Goal: Transaction & Acquisition: Book appointment/travel/reservation

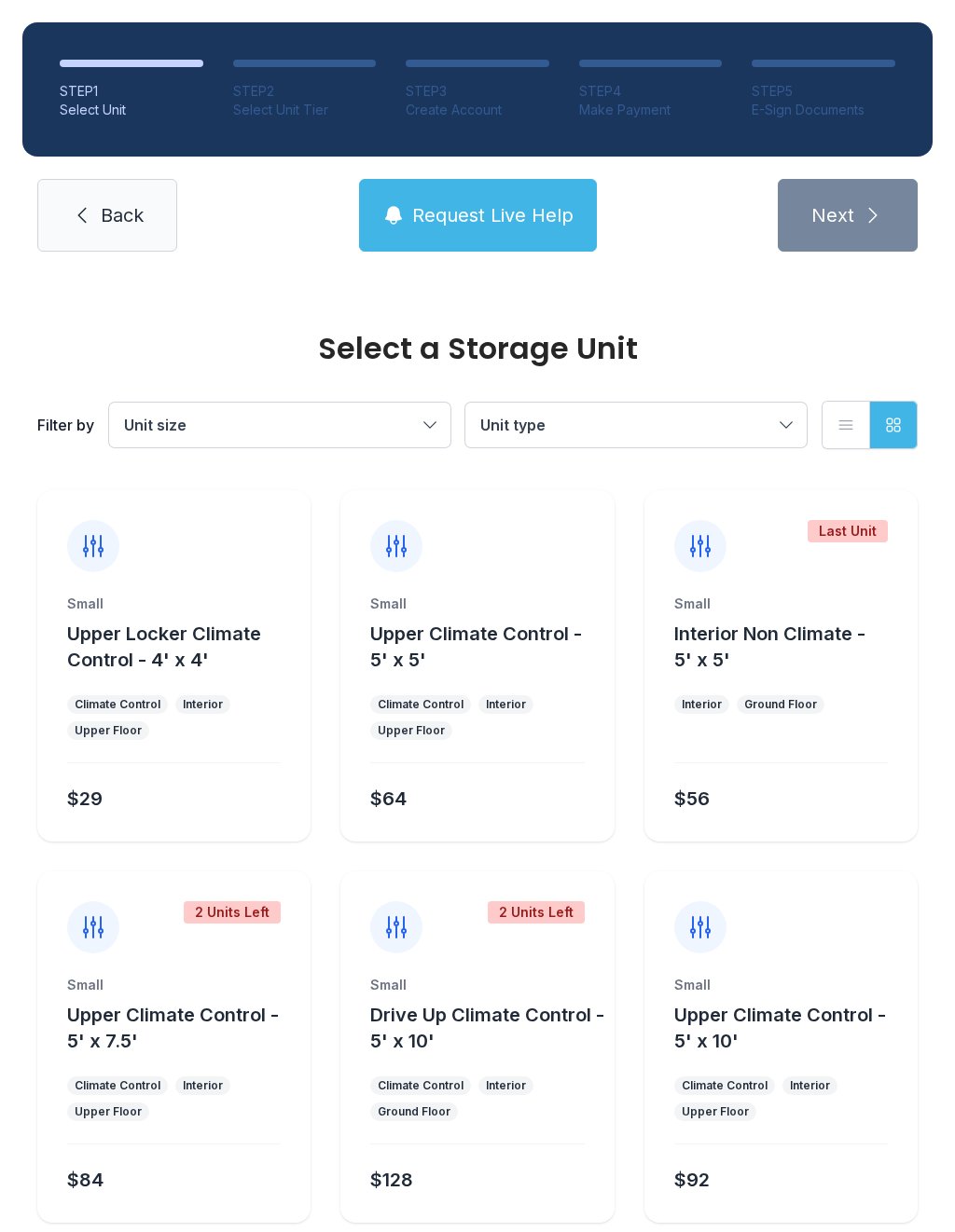
click at [116, 174] on div "STEP 1 Select Unit STEP 2 Select Unit Tier STEP 3 Create Account STEP 4 Make Pa…" at bounding box center [477, 137] width 955 height 274
click at [117, 205] on span "Back" at bounding box center [122, 215] width 43 height 26
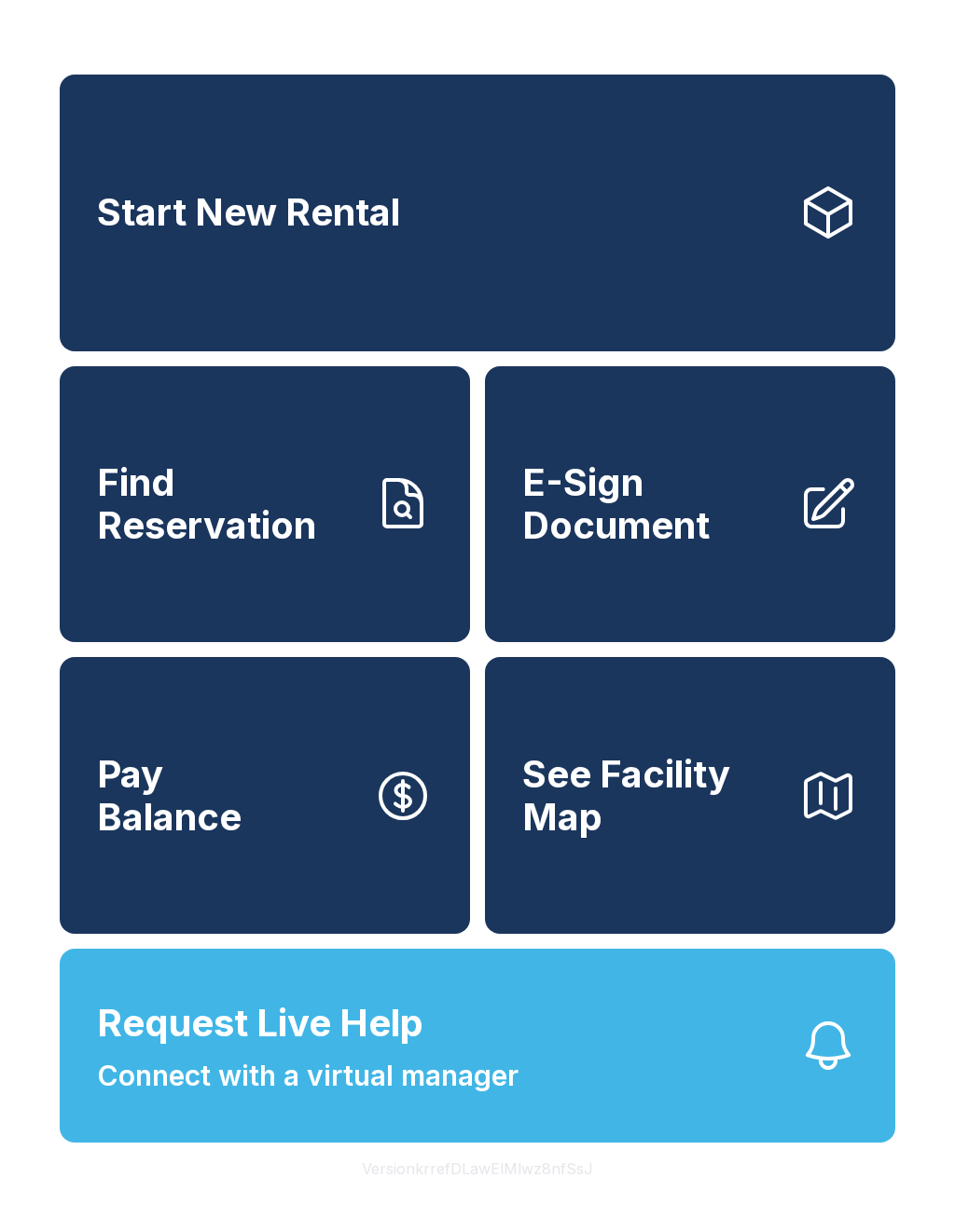
click at [704, 534] on span "E-Sign Document" at bounding box center [652, 503] width 261 height 85
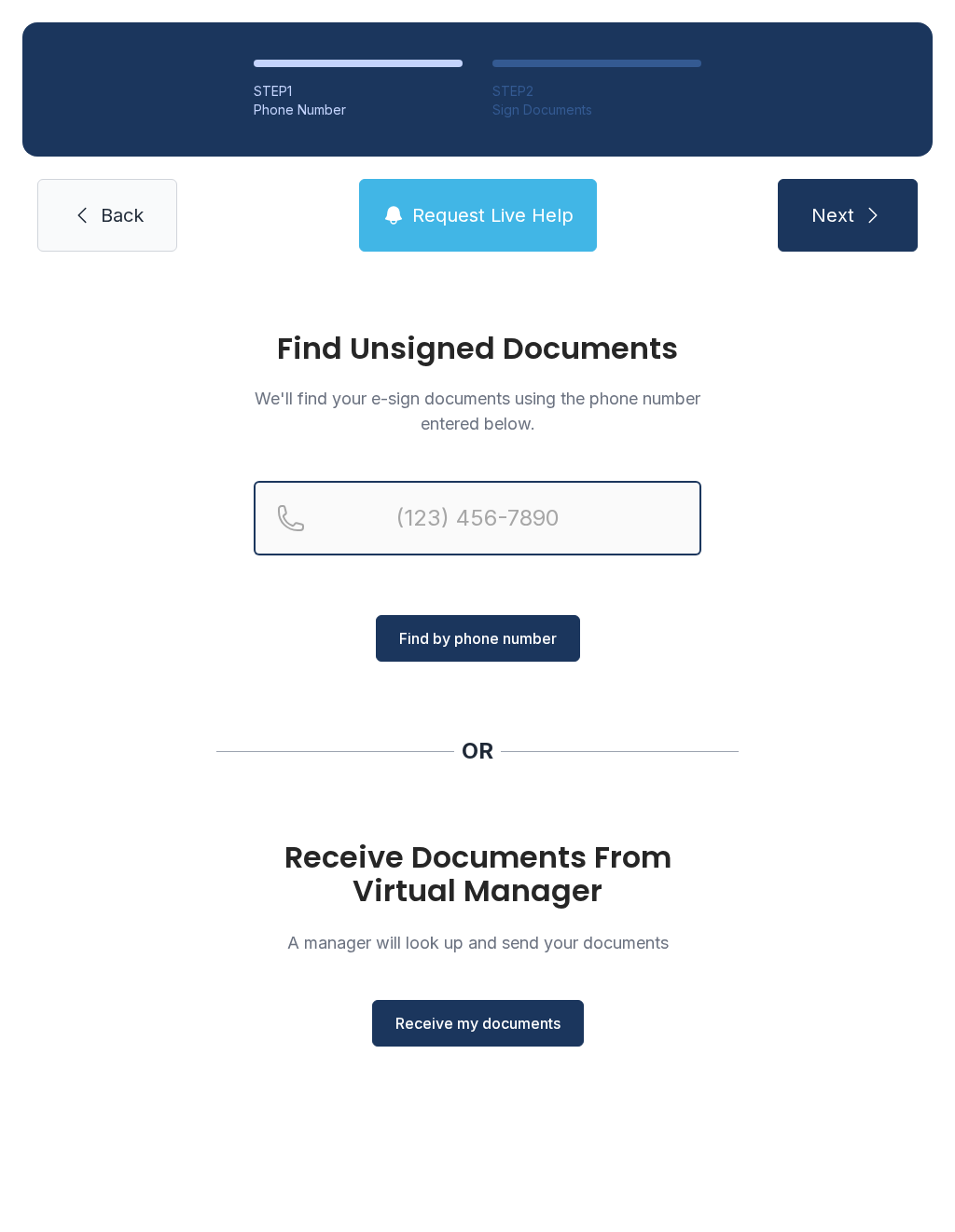
click at [461, 528] on input "Reservation phone number" at bounding box center [477, 518] width 448 height 74
type input "[PHONE_NUMBER]"
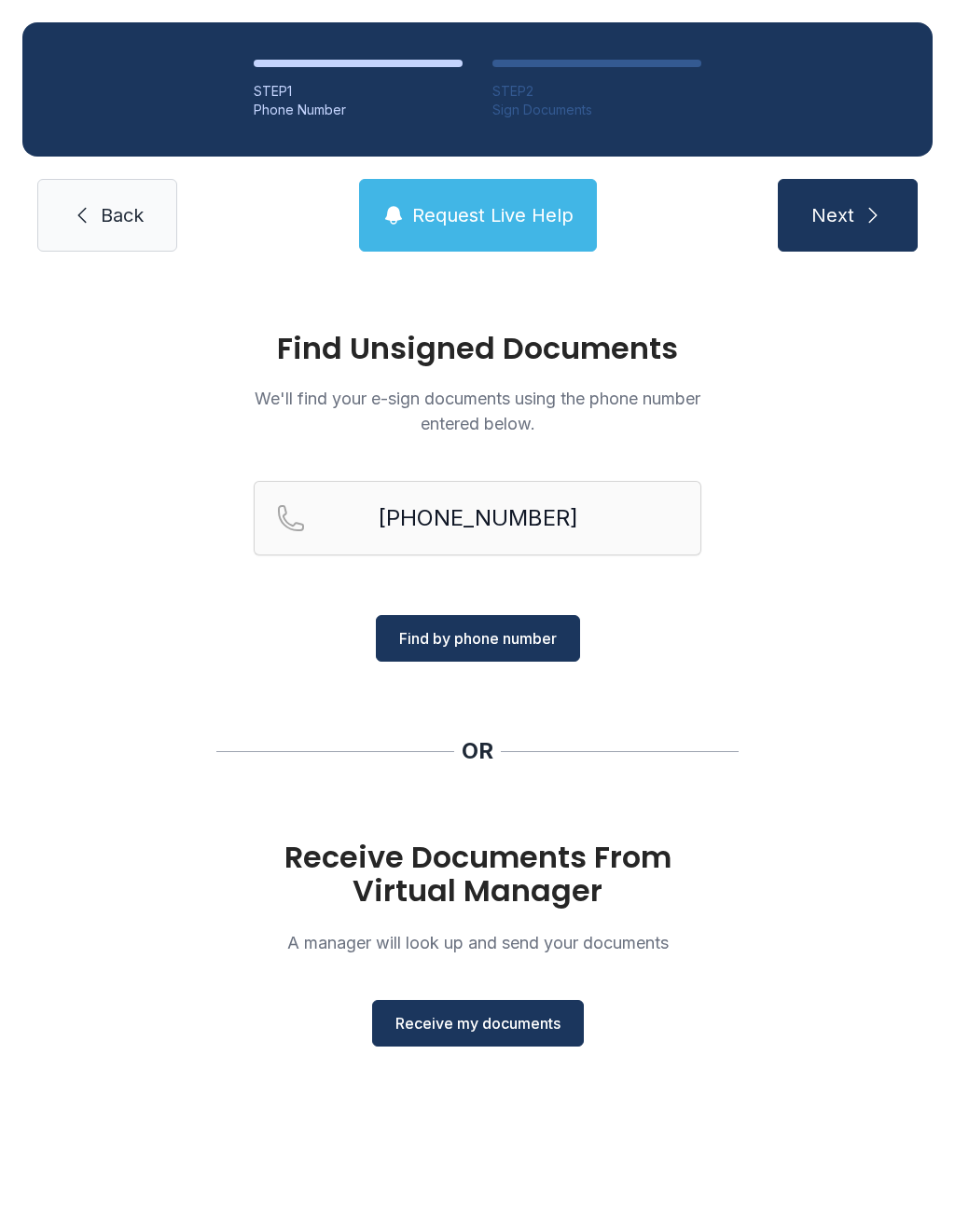
click at [473, 648] on span "Find by phone number" at bounding box center [477, 638] width 158 height 23
click at [441, 621] on button "Find by phone number" at bounding box center [478, 639] width 204 height 47
click at [487, 659] on button "Find by phone number" at bounding box center [478, 639] width 204 height 47
click at [536, 648] on span "Find by phone number" at bounding box center [477, 638] width 158 height 23
click at [130, 226] on span "Back" at bounding box center [122, 215] width 43 height 26
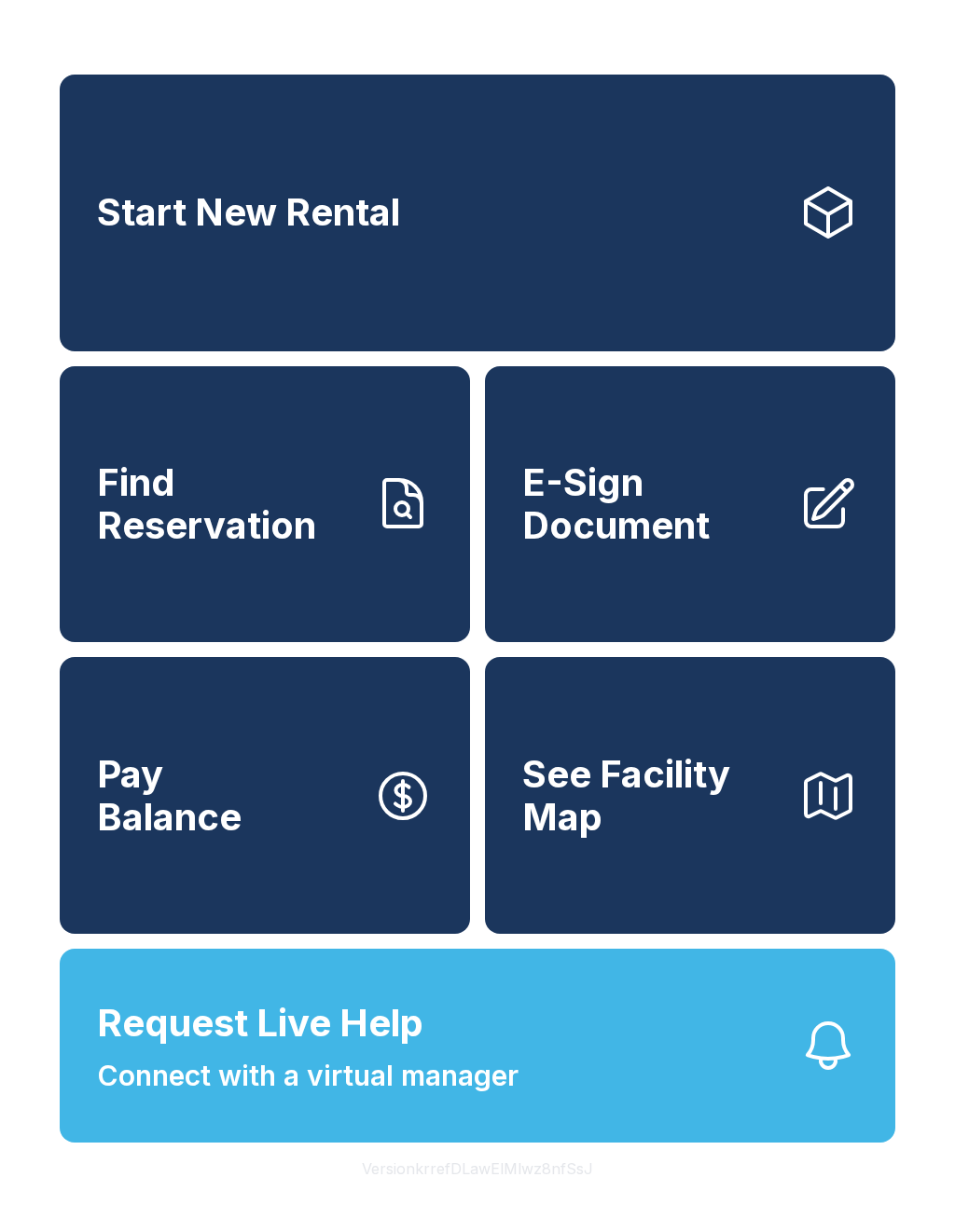
click at [279, 540] on span "Find Reservation" at bounding box center [227, 503] width 261 height 85
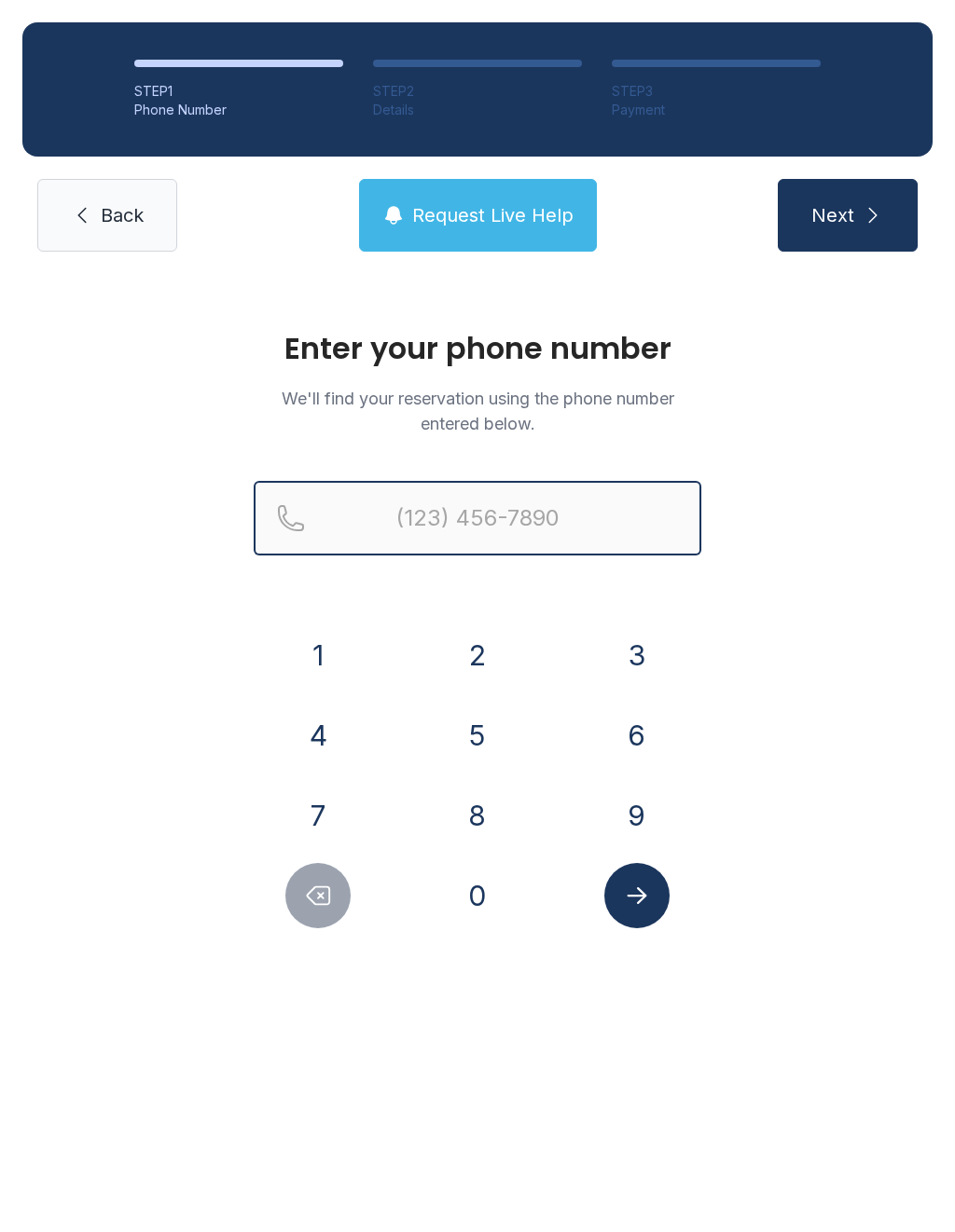
click at [534, 525] on input "Reservation phone number" at bounding box center [477, 518] width 448 height 74
click at [643, 820] on button "9" at bounding box center [637, 815] width 66 height 66
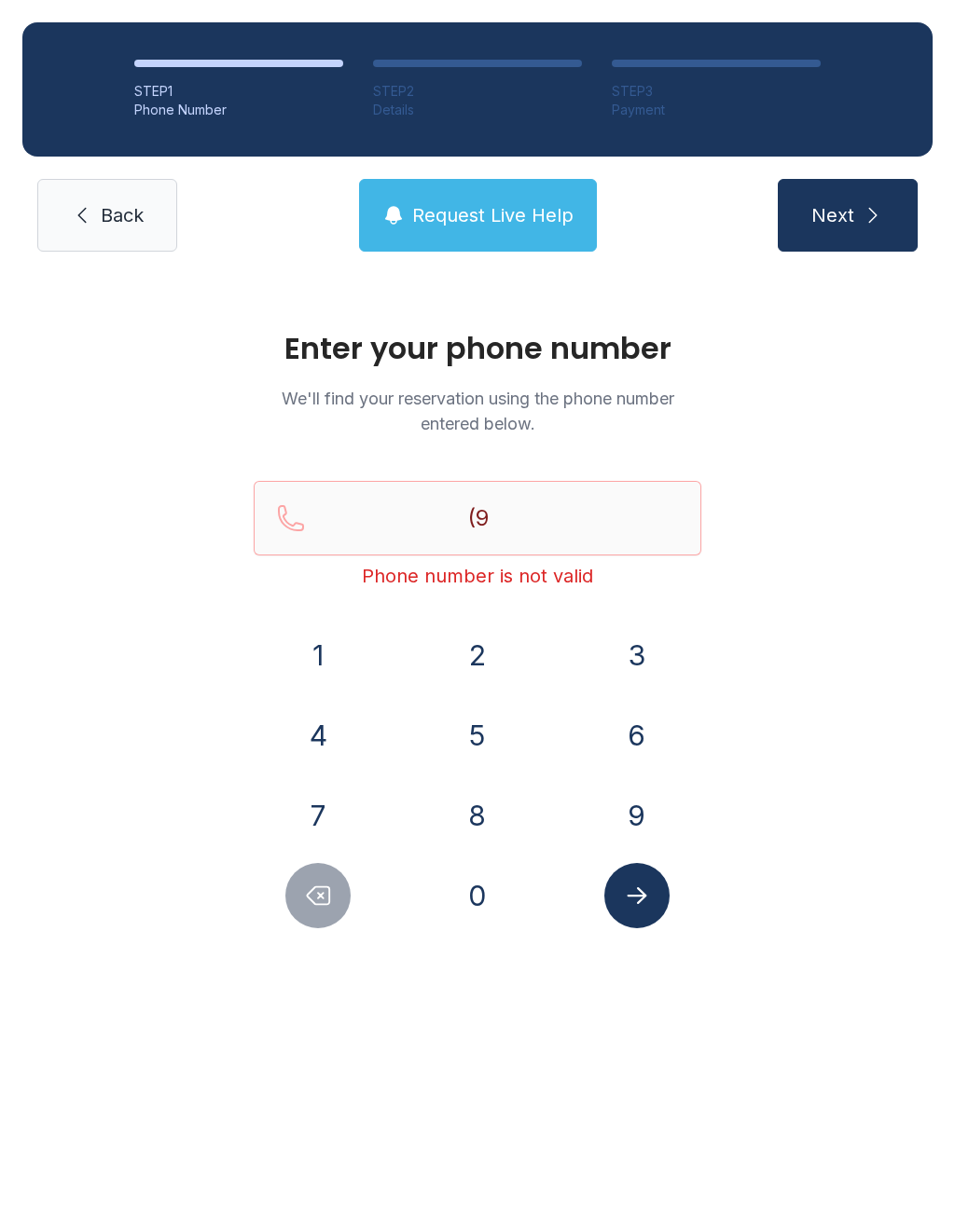
click at [323, 748] on button "4" at bounding box center [317, 735] width 66 height 66
click at [326, 664] on button "1" at bounding box center [317, 655] width 66 height 66
click at [648, 646] on button "3" at bounding box center [637, 655] width 66 height 66
click at [491, 732] on button "5" at bounding box center [477, 735] width 66 height 66
click at [484, 898] on button "0" at bounding box center [477, 895] width 66 height 66
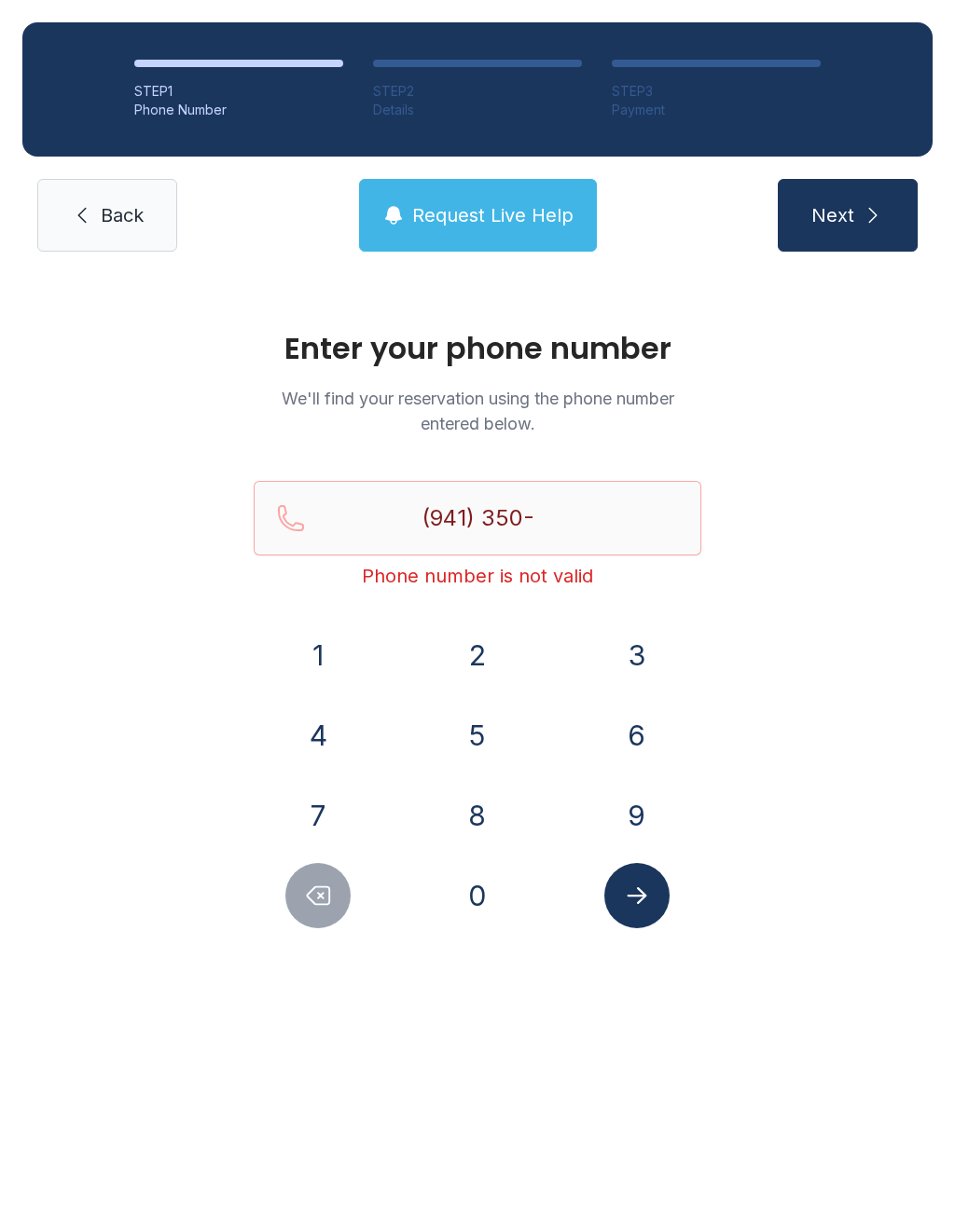
click at [646, 745] on button "6" at bounding box center [637, 735] width 66 height 66
click at [644, 814] on button "9" at bounding box center [637, 815] width 66 height 66
click at [323, 659] on button "1" at bounding box center [317, 655] width 66 height 66
click at [326, 741] on button "4" at bounding box center [317, 735] width 66 height 66
type input "[PHONE_NUMBER]"
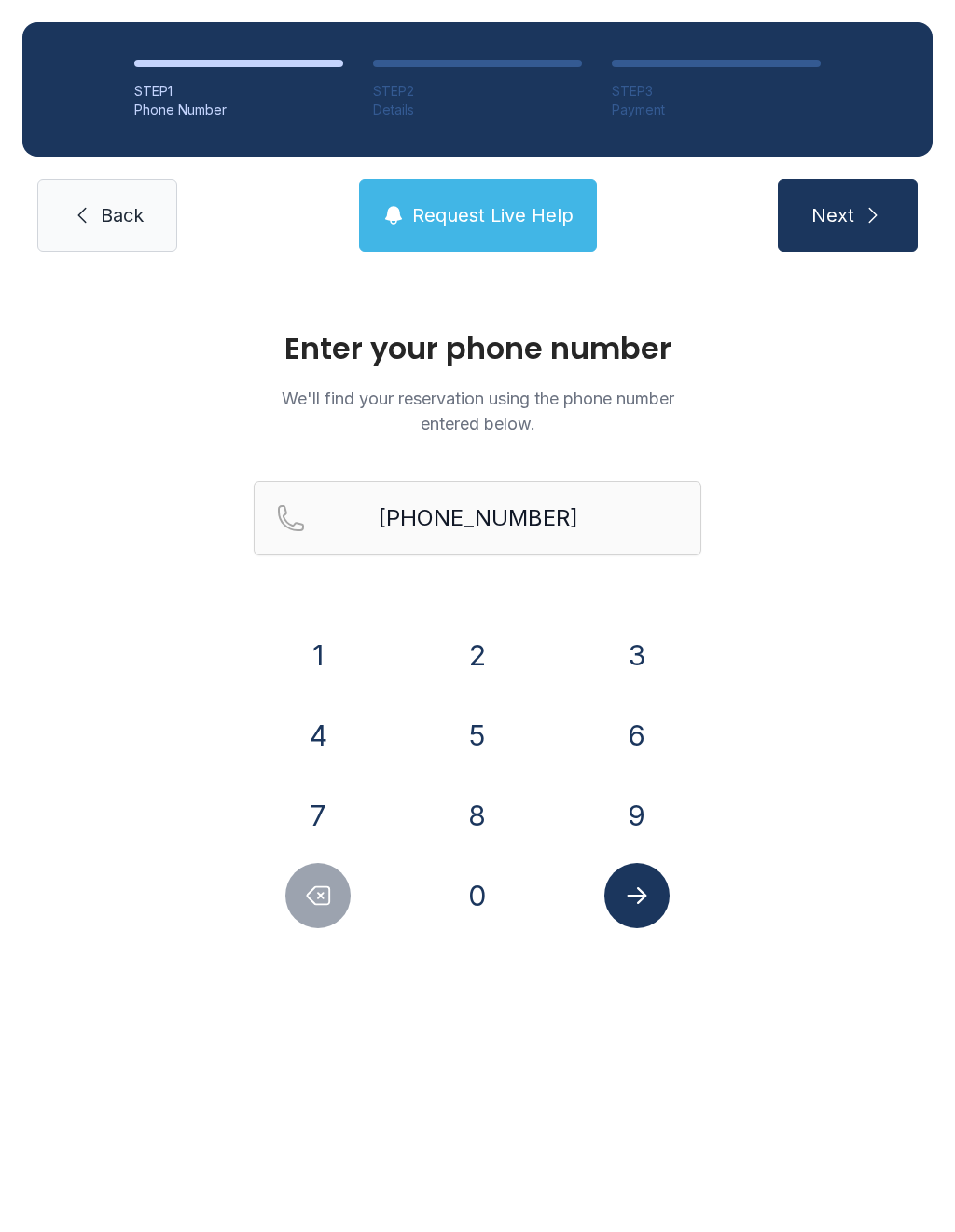
click at [645, 891] on icon "Submit lookup form" at bounding box center [637, 895] width 28 height 28
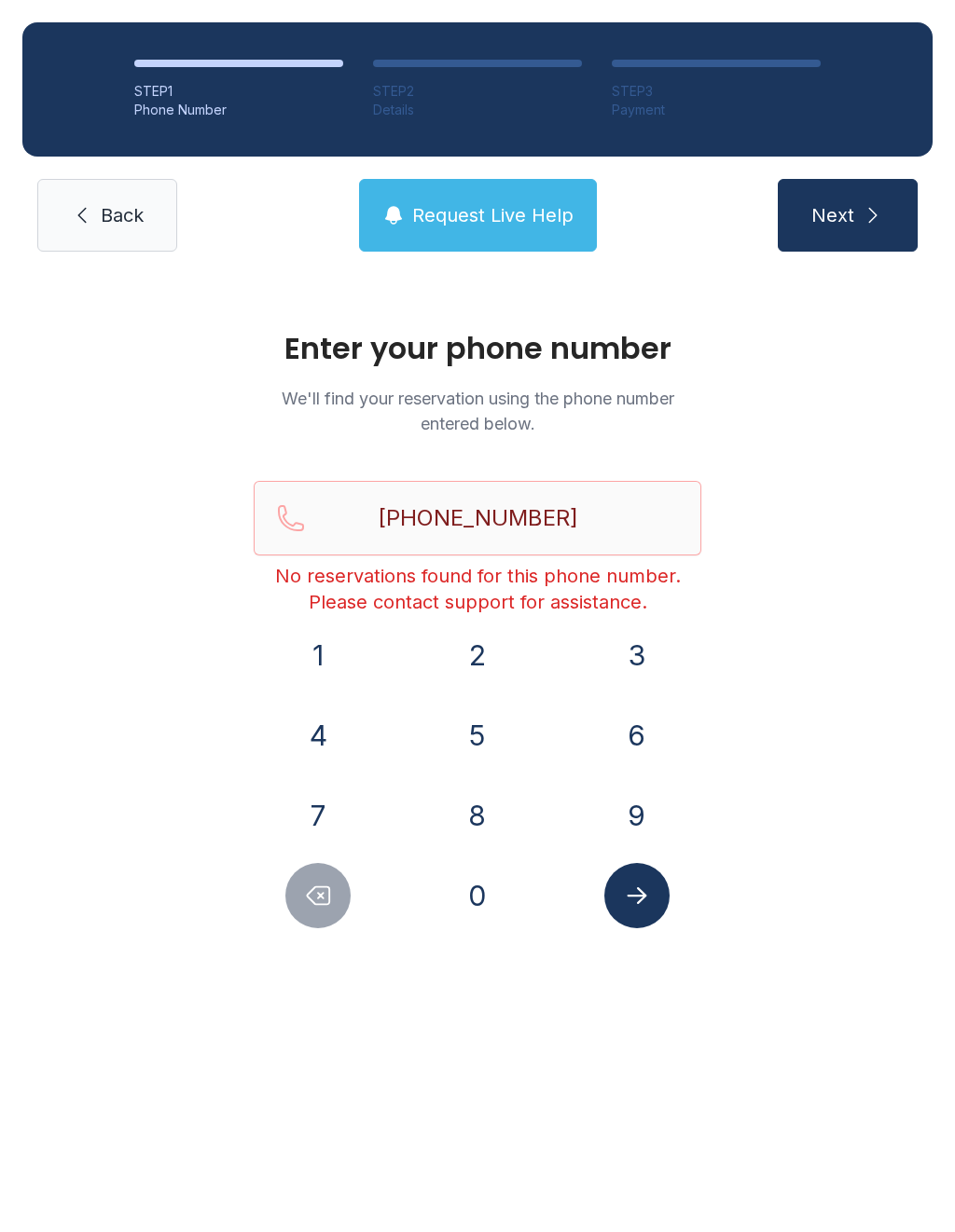
click at [852, 213] on span "Next" at bounding box center [833, 215] width 43 height 26
click at [109, 229] on link "Back" at bounding box center [107, 215] width 140 height 72
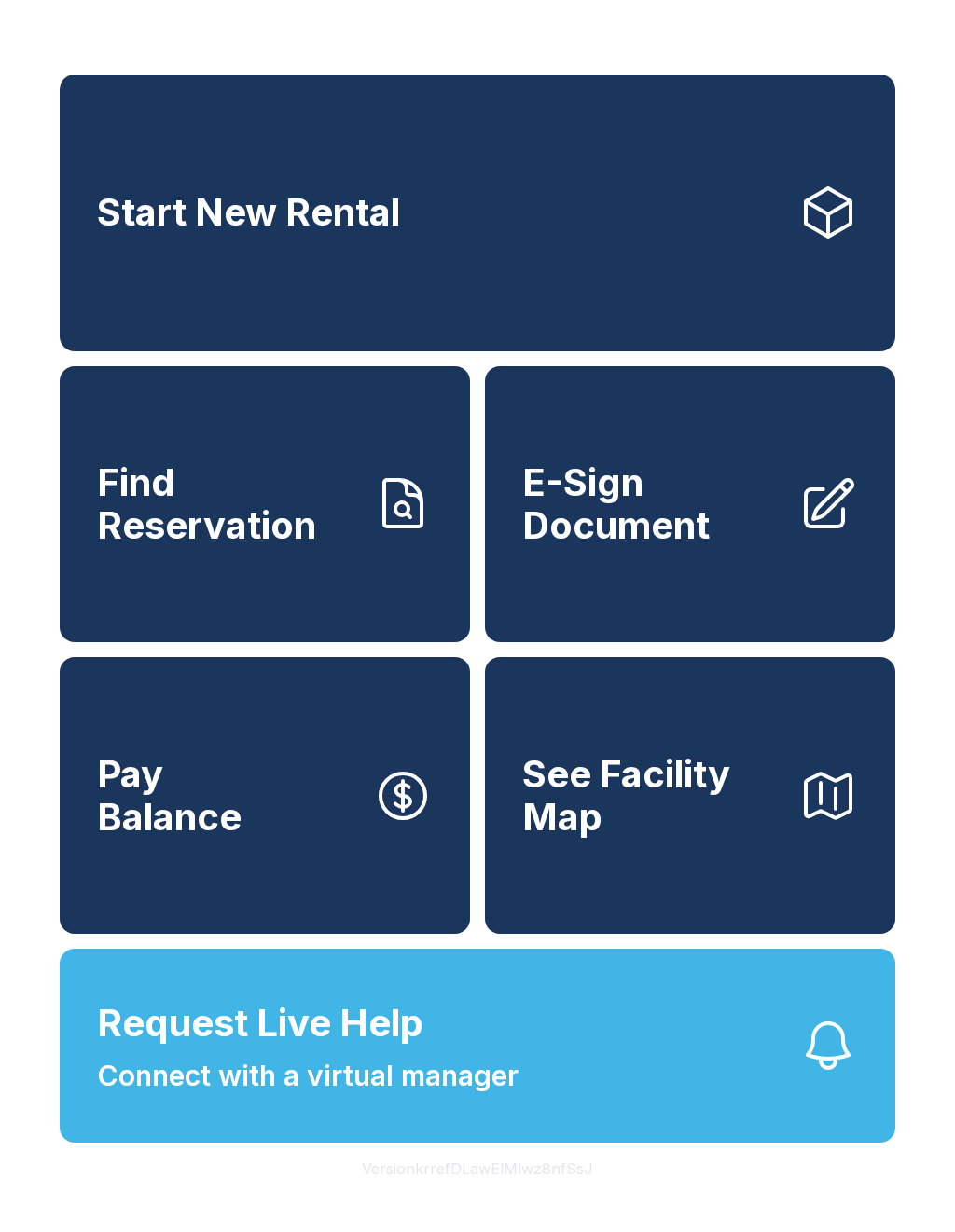
click at [209, 517] on span "Find Reservation" at bounding box center [227, 503] width 261 height 85
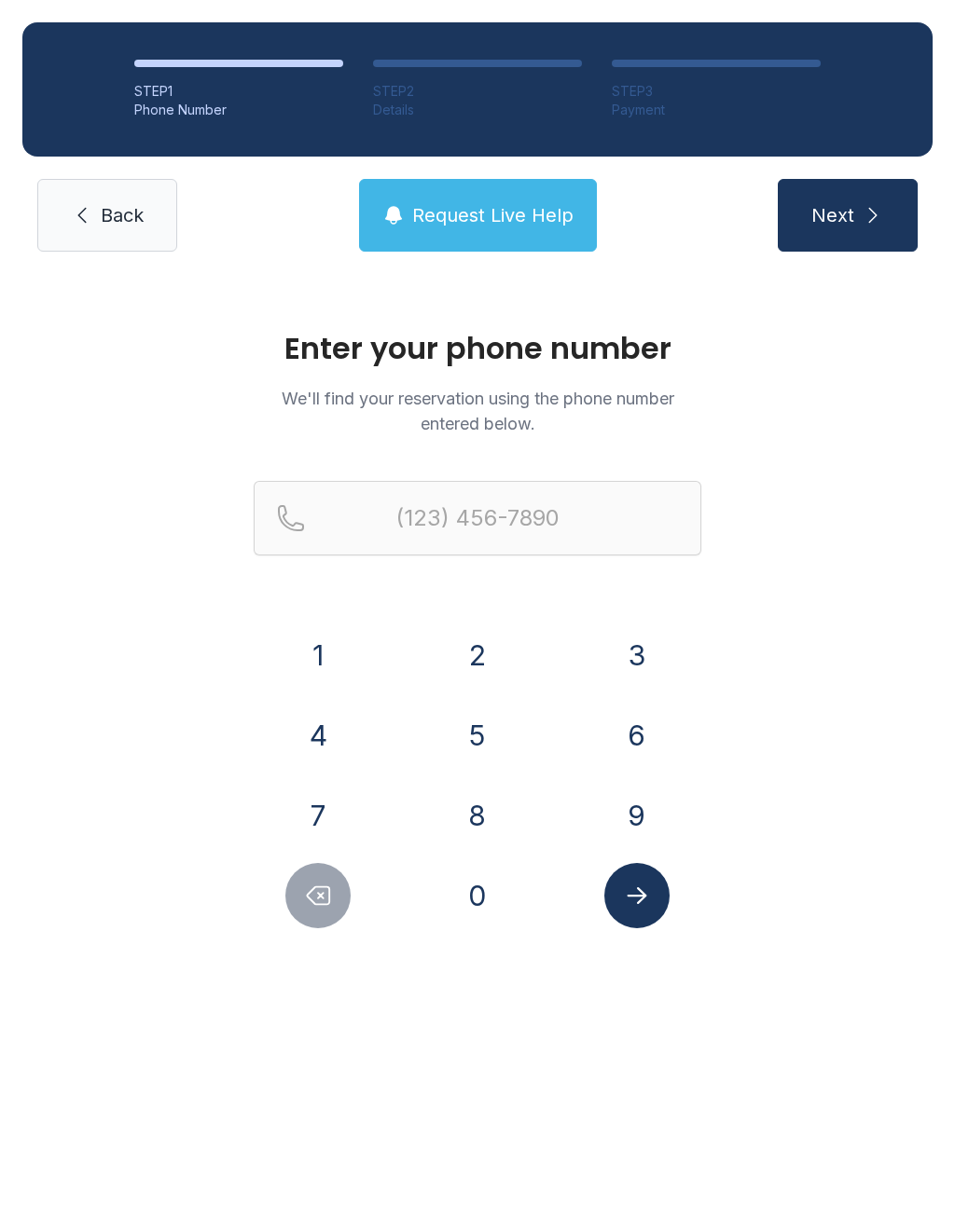
click at [646, 820] on button "9" at bounding box center [637, 815] width 66 height 66
click at [329, 735] on button "4" at bounding box center [317, 735] width 66 height 66
click at [310, 654] on button "1" at bounding box center [317, 655] width 66 height 66
click at [633, 658] on button "3" at bounding box center [637, 655] width 66 height 66
click at [485, 741] on button "5" at bounding box center [477, 735] width 66 height 66
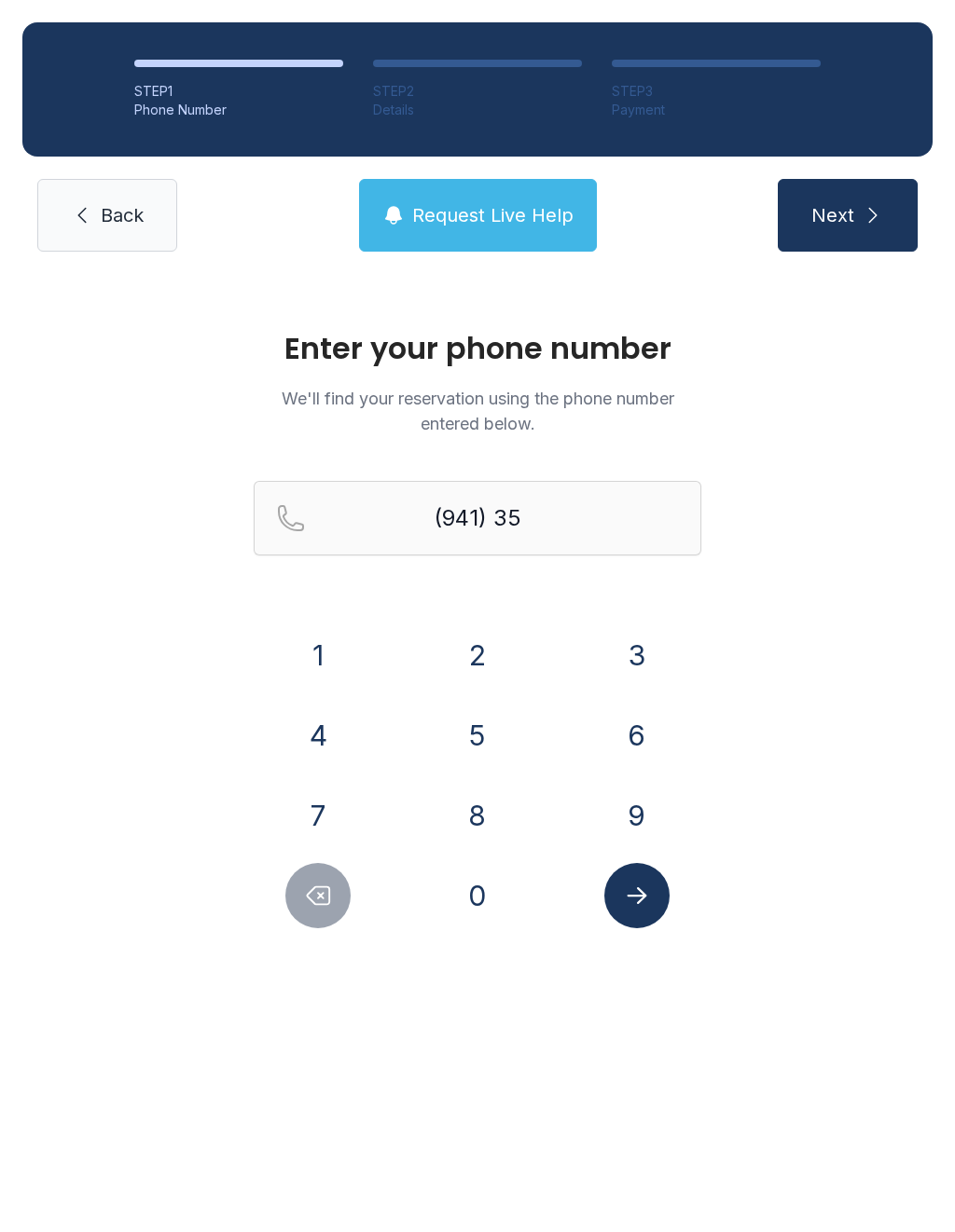
click at [480, 896] on button "0" at bounding box center [477, 895] width 66 height 66
click at [638, 748] on button "6" at bounding box center [637, 735] width 66 height 66
click at [647, 827] on button "9" at bounding box center [637, 815] width 66 height 66
click at [322, 642] on button "1" at bounding box center [317, 655] width 66 height 66
click at [308, 724] on button "4" at bounding box center [317, 735] width 66 height 66
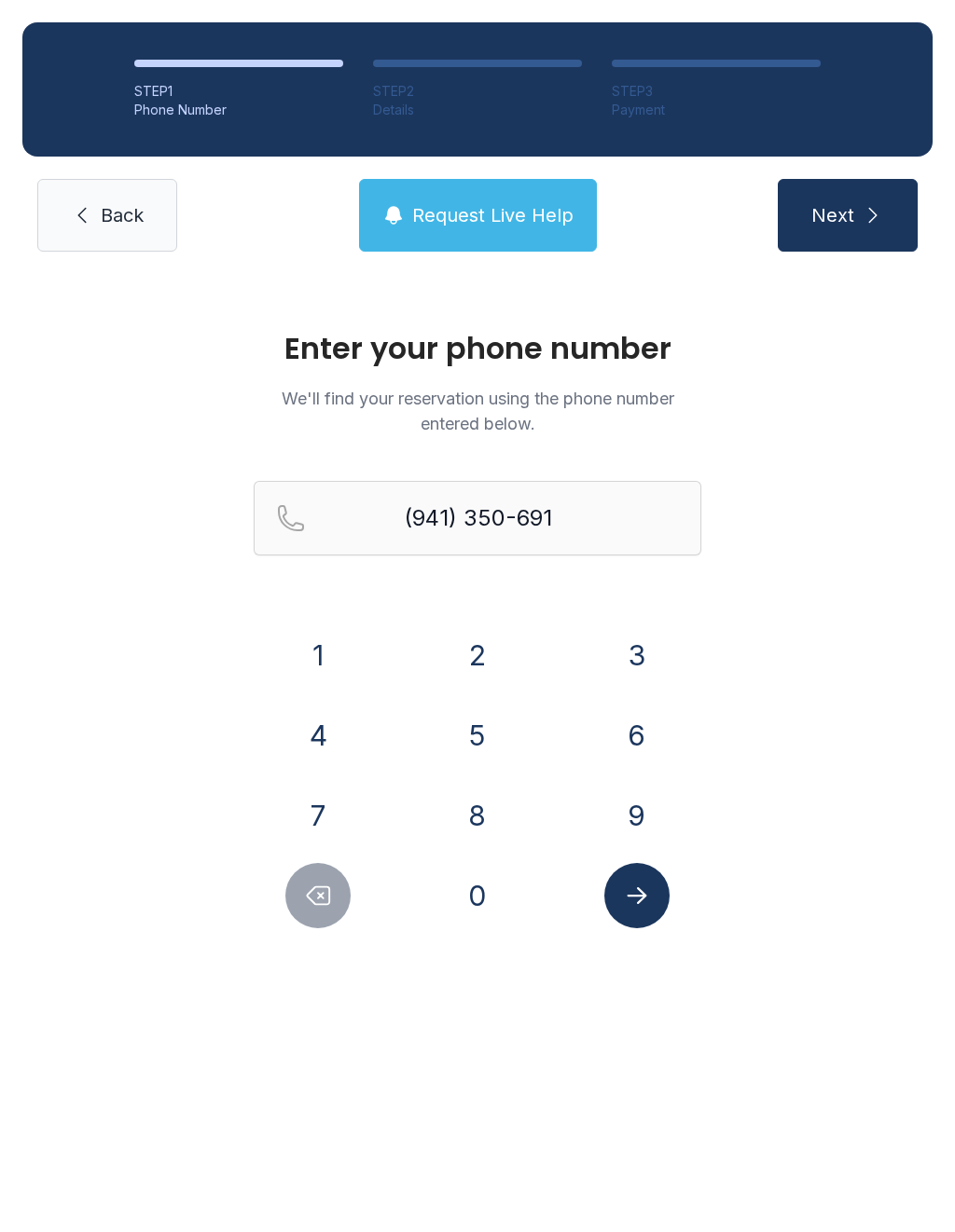
type input "[PHONE_NUMBER]"
click at [658, 910] on button "Submit lookup form" at bounding box center [637, 895] width 66 height 66
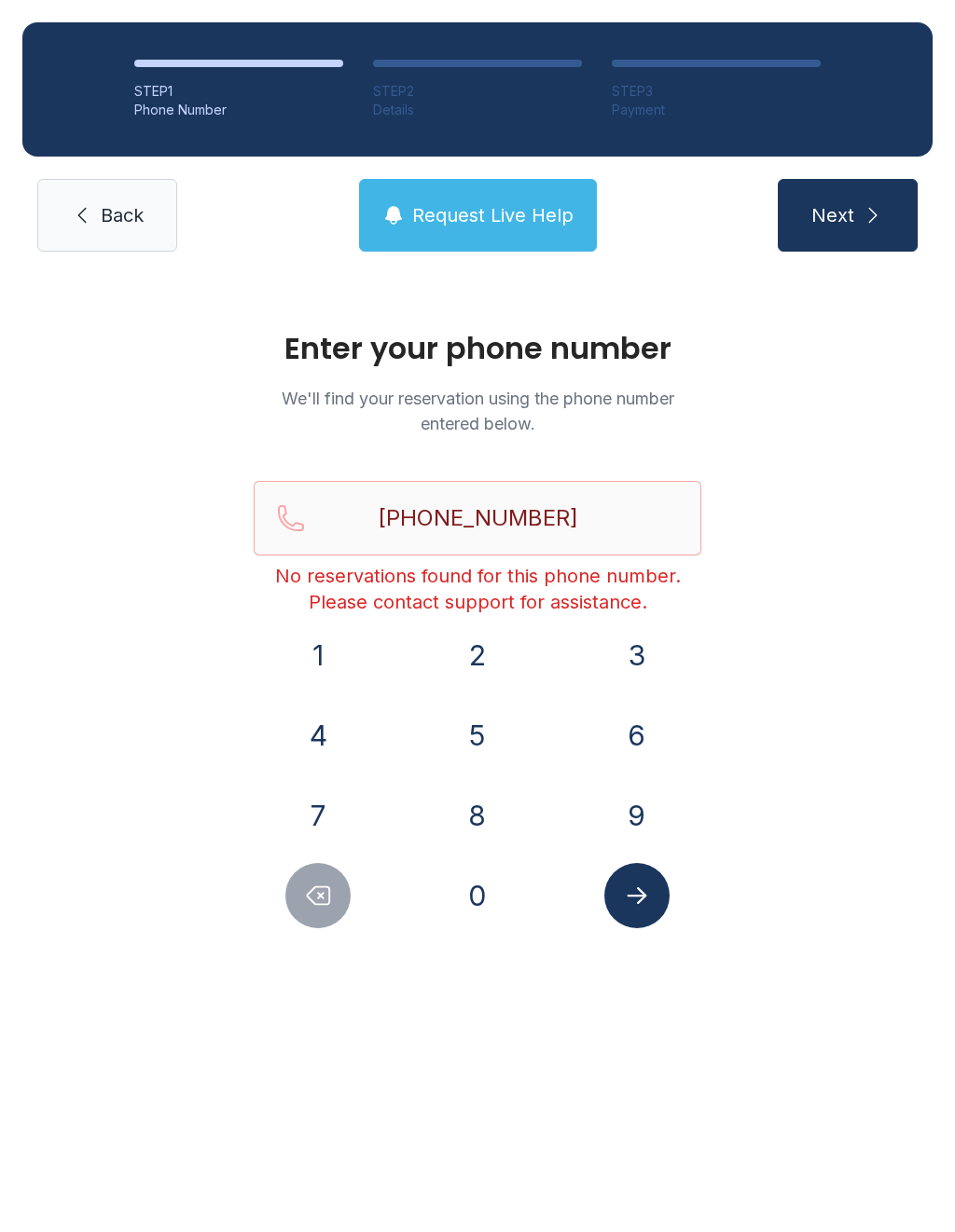
click at [143, 189] on link "Back" at bounding box center [107, 215] width 140 height 72
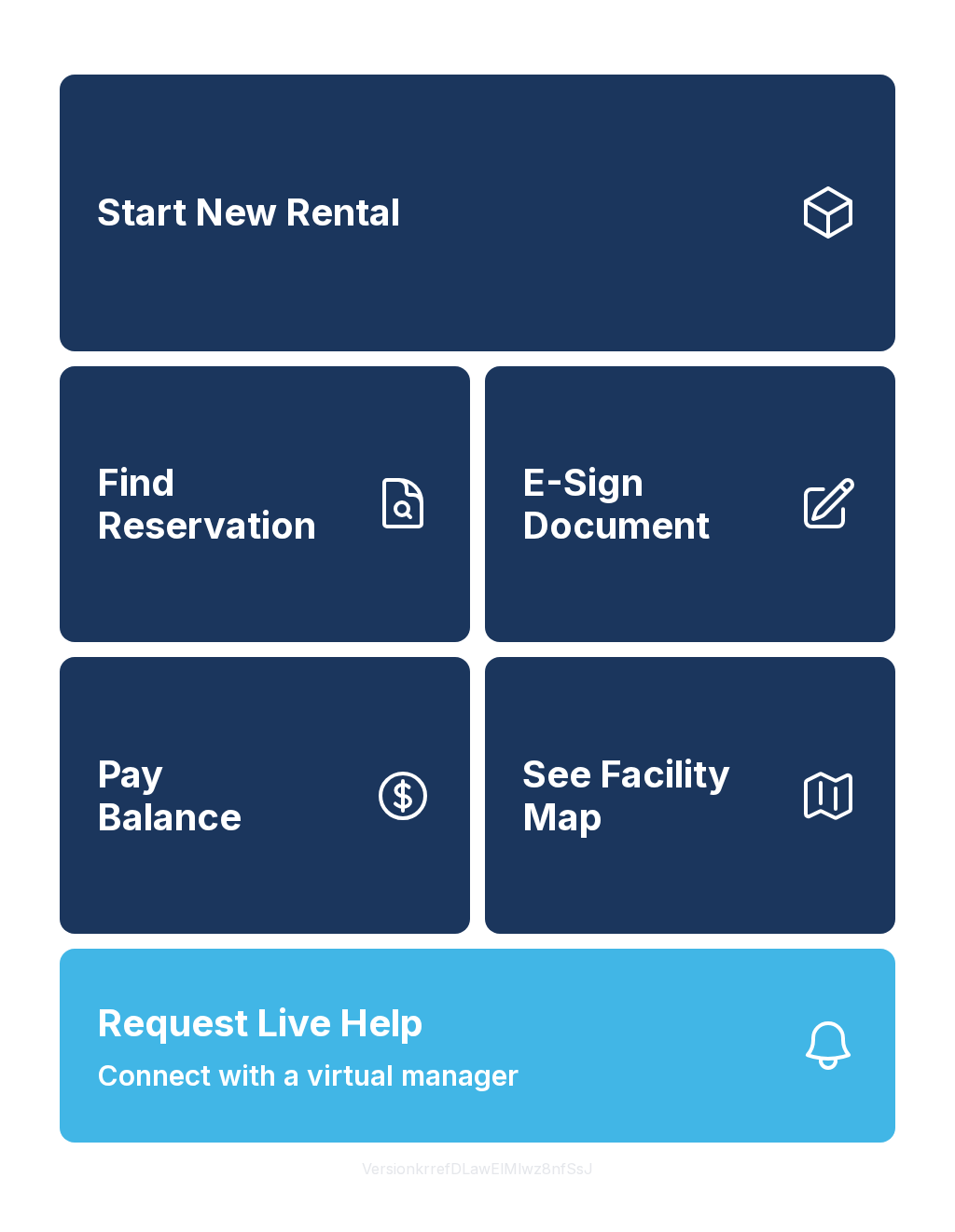
click at [214, 508] on span "Find Reservation" at bounding box center [227, 503] width 261 height 85
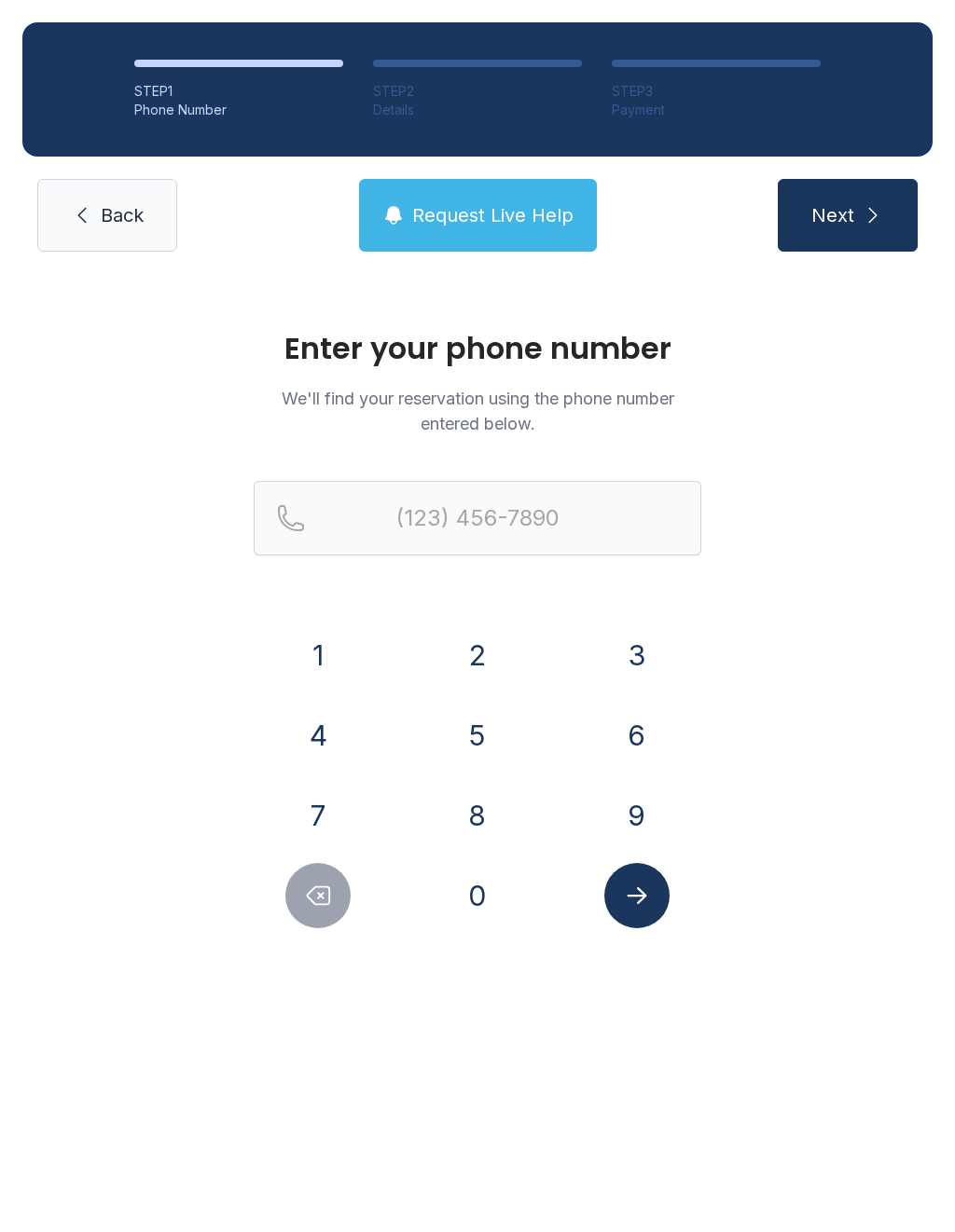
click at [635, 813] on button "9" at bounding box center [637, 815] width 66 height 66
click at [327, 733] on button "4" at bounding box center [317, 735] width 66 height 66
click at [338, 640] on button "1" at bounding box center [317, 655] width 66 height 66
click at [652, 650] on button "3" at bounding box center [637, 655] width 66 height 66
click at [502, 730] on button "5" at bounding box center [477, 735] width 66 height 66
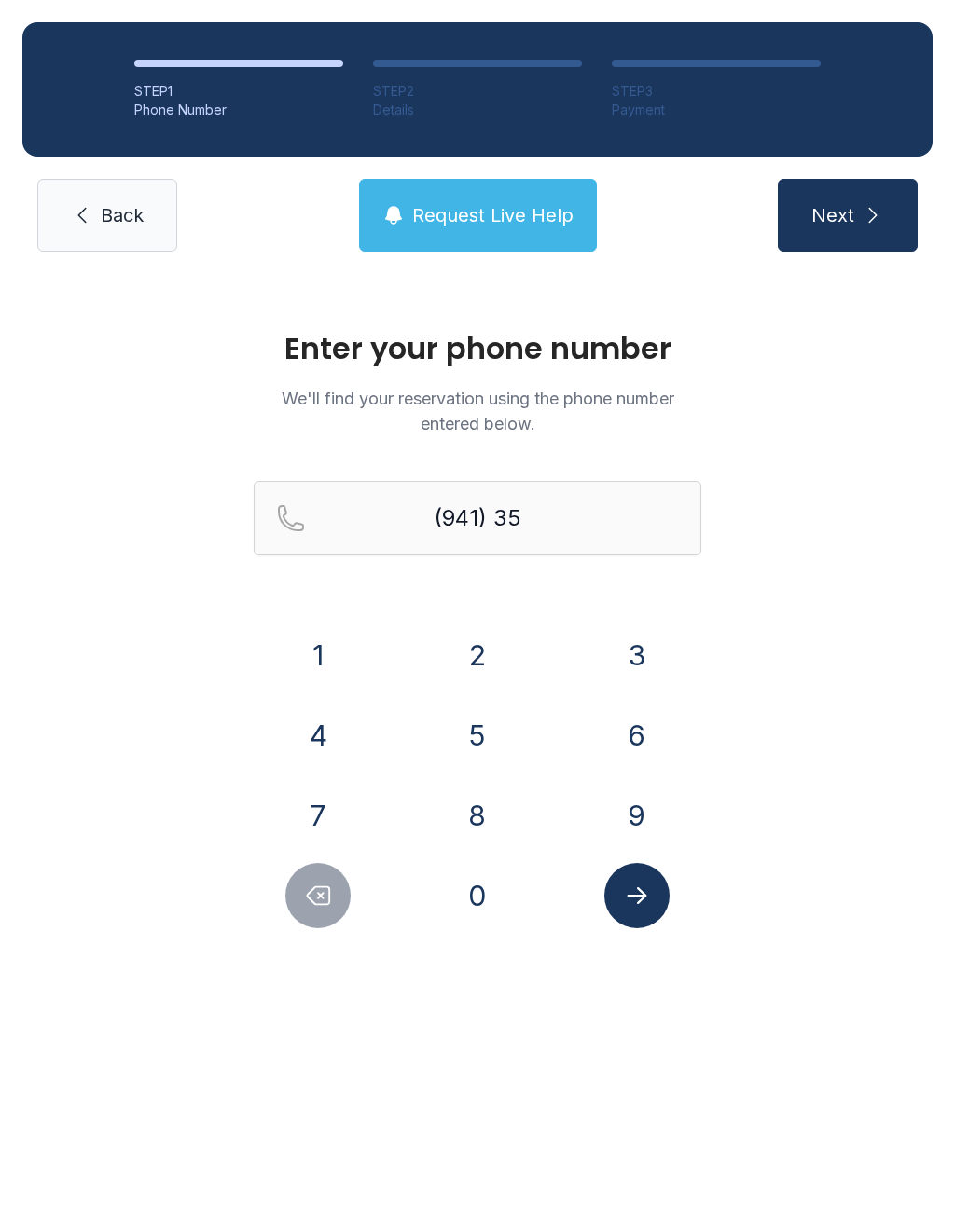
click at [495, 877] on button "0" at bounding box center [477, 895] width 66 height 66
click at [643, 737] on button "6" at bounding box center [637, 735] width 66 height 66
click at [655, 814] on button "9" at bounding box center [637, 815] width 66 height 66
click at [316, 659] on button "1" at bounding box center [317, 655] width 66 height 66
click at [349, 736] on button "4" at bounding box center [317, 735] width 66 height 66
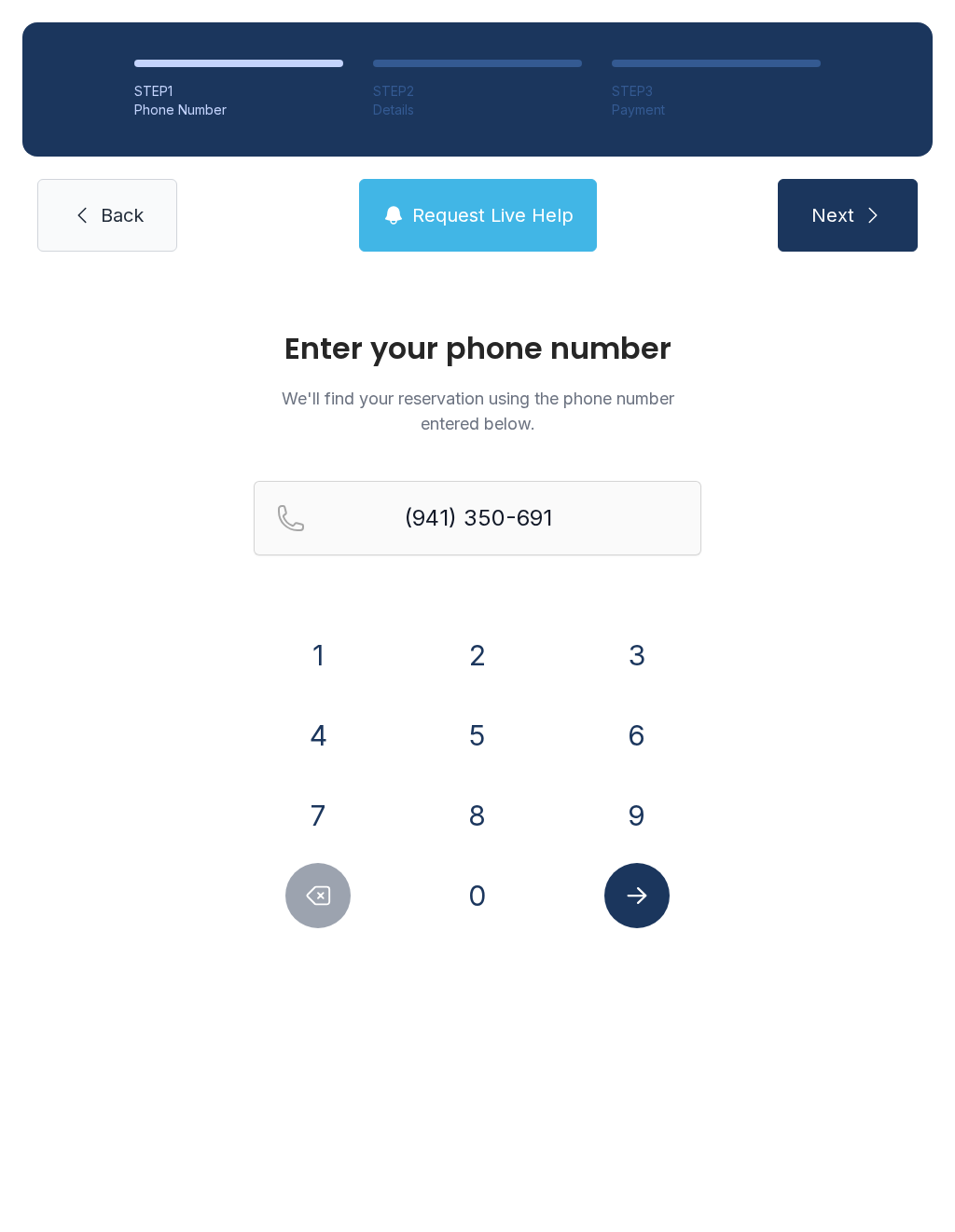
type input "[PHONE_NUMBER]"
click at [851, 232] on button "Next" at bounding box center [847, 215] width 140 height 72
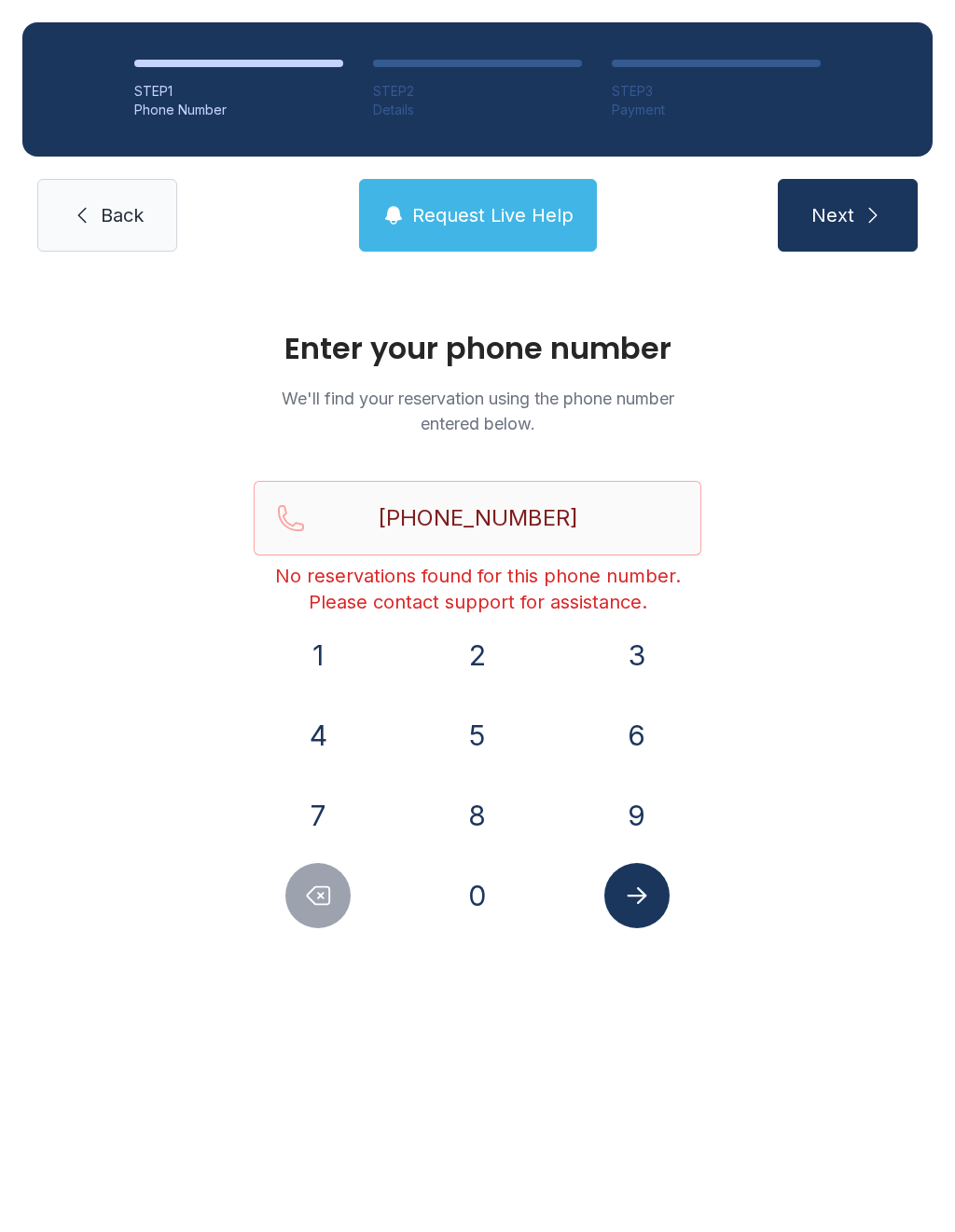
click at [101, 213] on span "Back" at bounding box center [122, 215] width 43 height 26
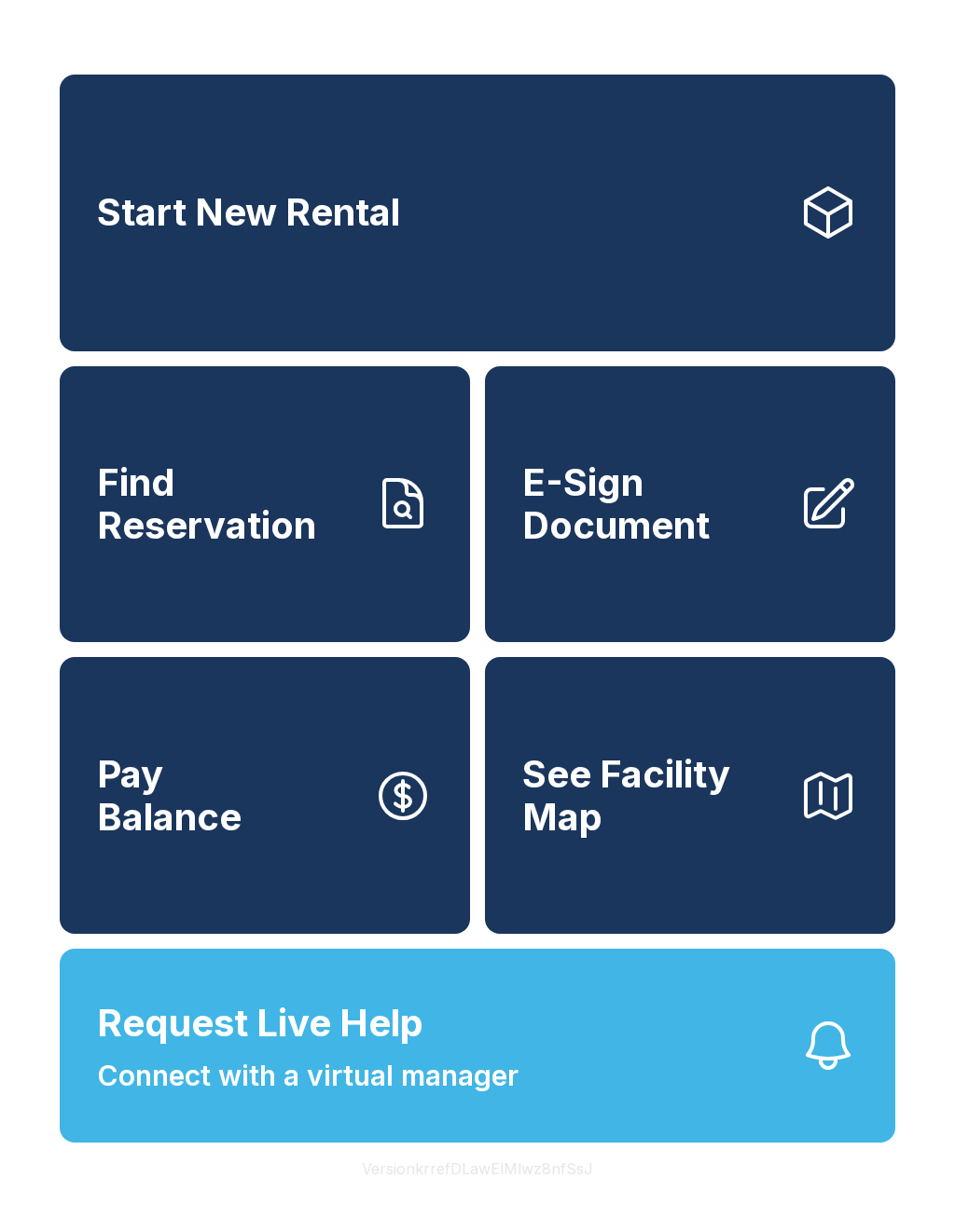
click at [241, 503] on span "Find Reservation" at bounding box center [227, 503] width 261 height 85
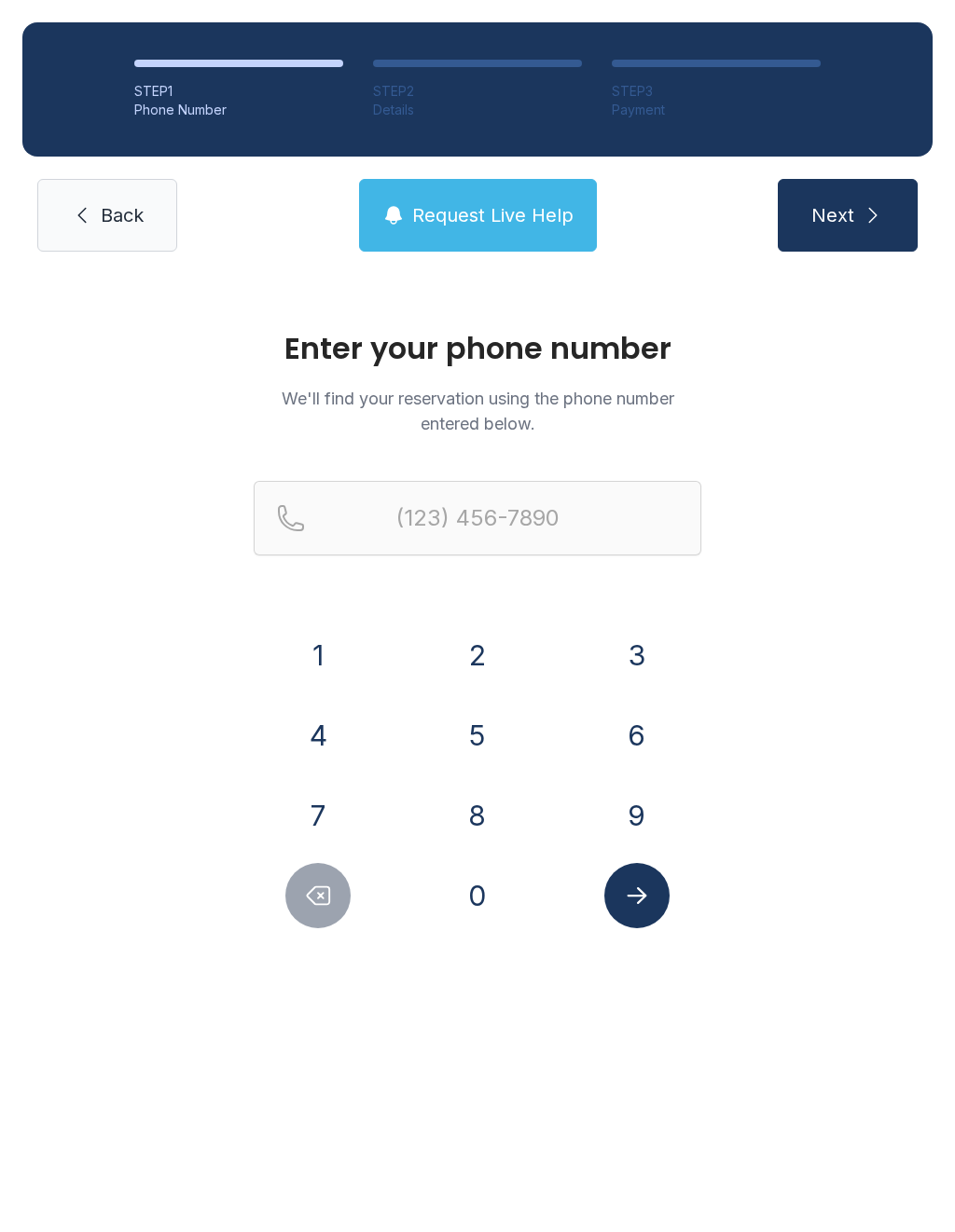
click at [110, 210] on span "Back" at bounding box center [122, 215] width 43 height 26
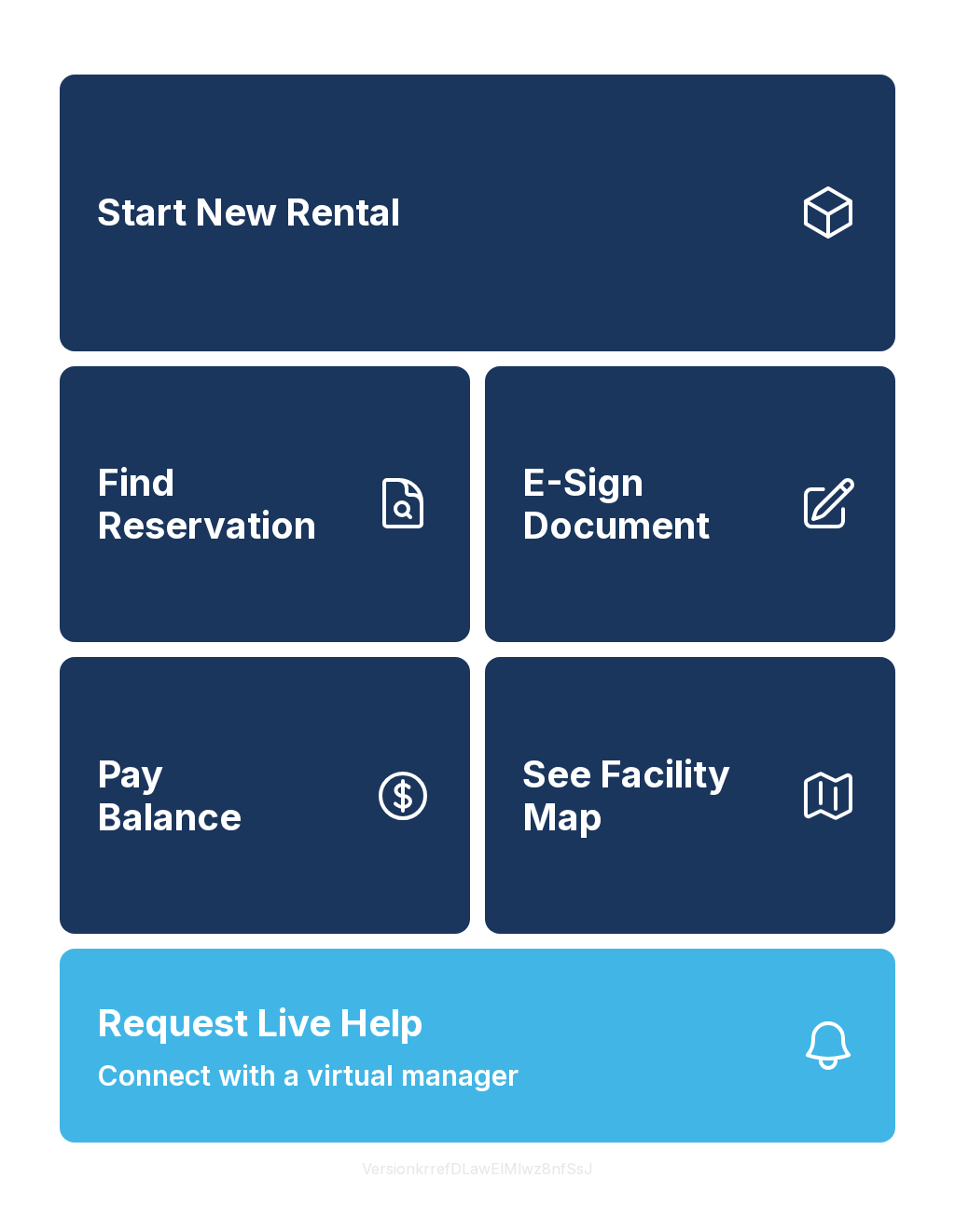
click at [300, 495] on span "Find Reservation" at bounding box center [227, 503] width 261 height 85
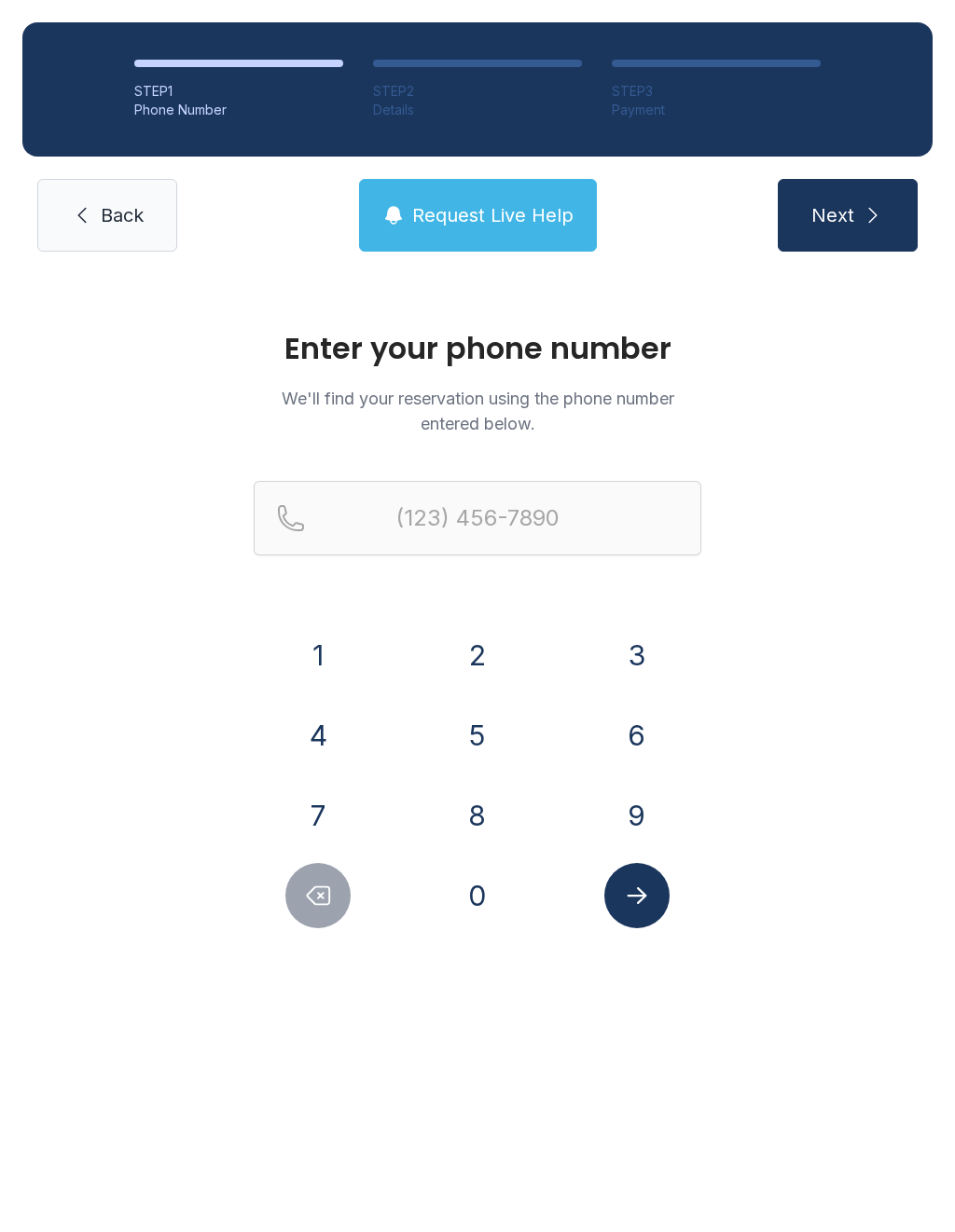
click at [641, 824] on button "9" at bounding box center [637, 815] width 66 height 66
click at [322, 742] on button "4" at bounding box center [317, 735] width 66 height 66
click at [329, 638] on button "1" at bounding box center [317, 655] width 66 height 66
click at [641, 650] on button "3" at bounding box center [637, 655] width 66 height 66
click at [478, 725] on button "5" at bounding box center [477, 735] width 66 height 66
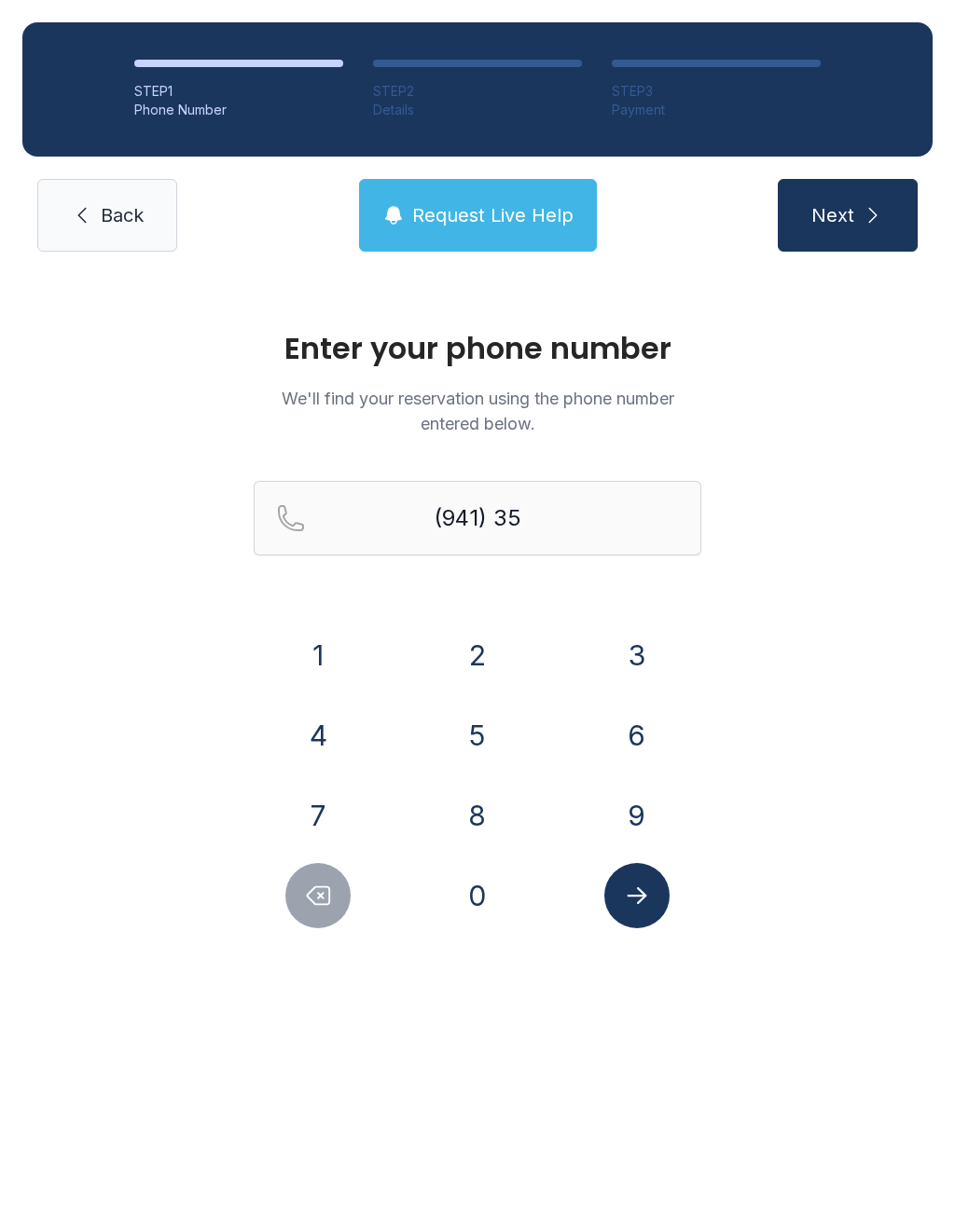
click at [468, 882] on button "0" at bounding box center [477, 895] width 66 height 66
click at [653, 723] on button "6" at bounding box center [637, 735] width 66 height 66
click at [638, 816] on button "9" at bounding box center [637, 815] width 66 height 66
click at [333, 666] on button "1" at bounding box center [317, 655] width 66 height 66
click at [318, 741] on button "4" at bounding box center [317, 735] width 66 height 66
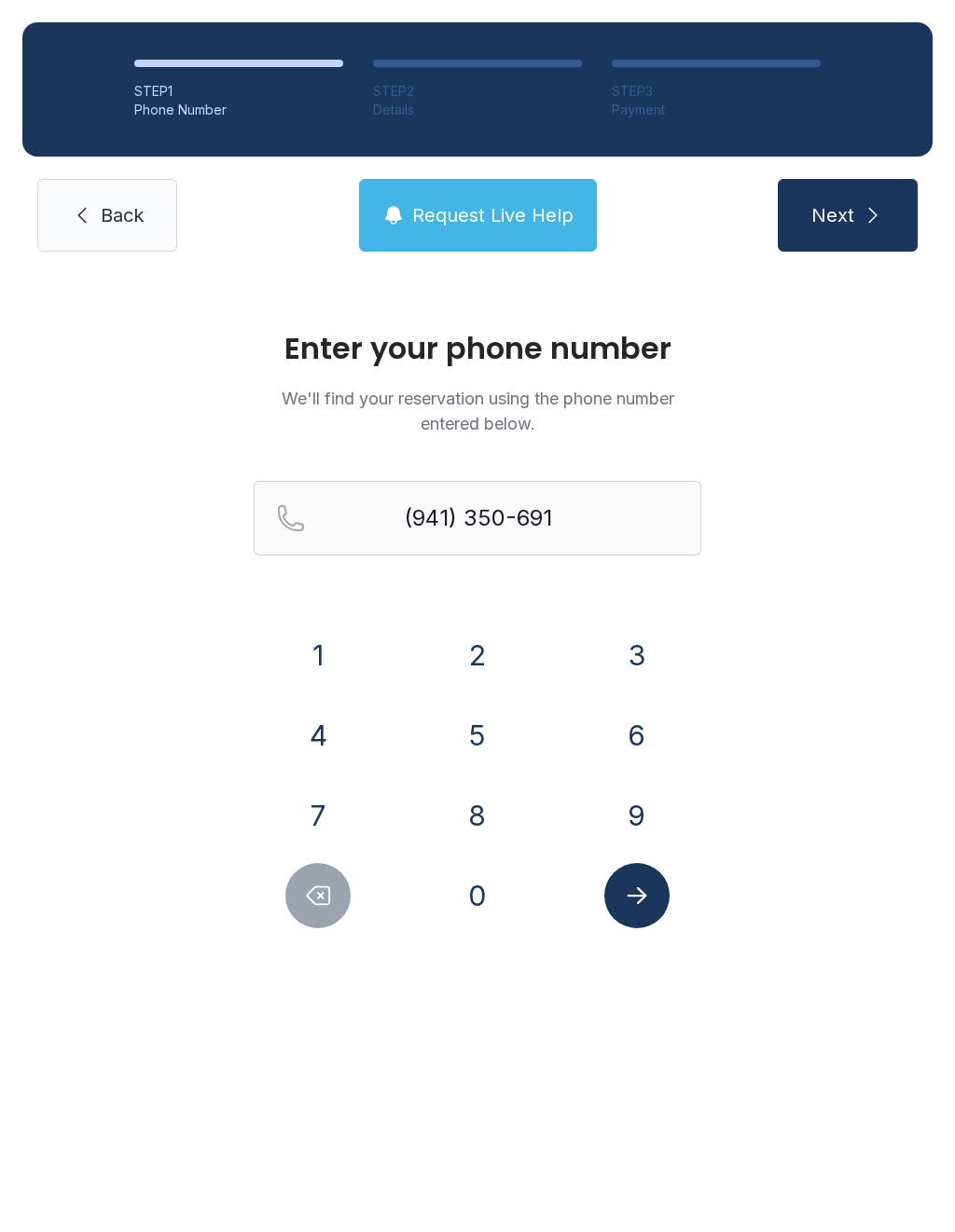
type input "[PHONE_NUMBER]"
click at [649, 907] on icon "Submit lookup form" at bounding box center [637, 895] width 28 height 28
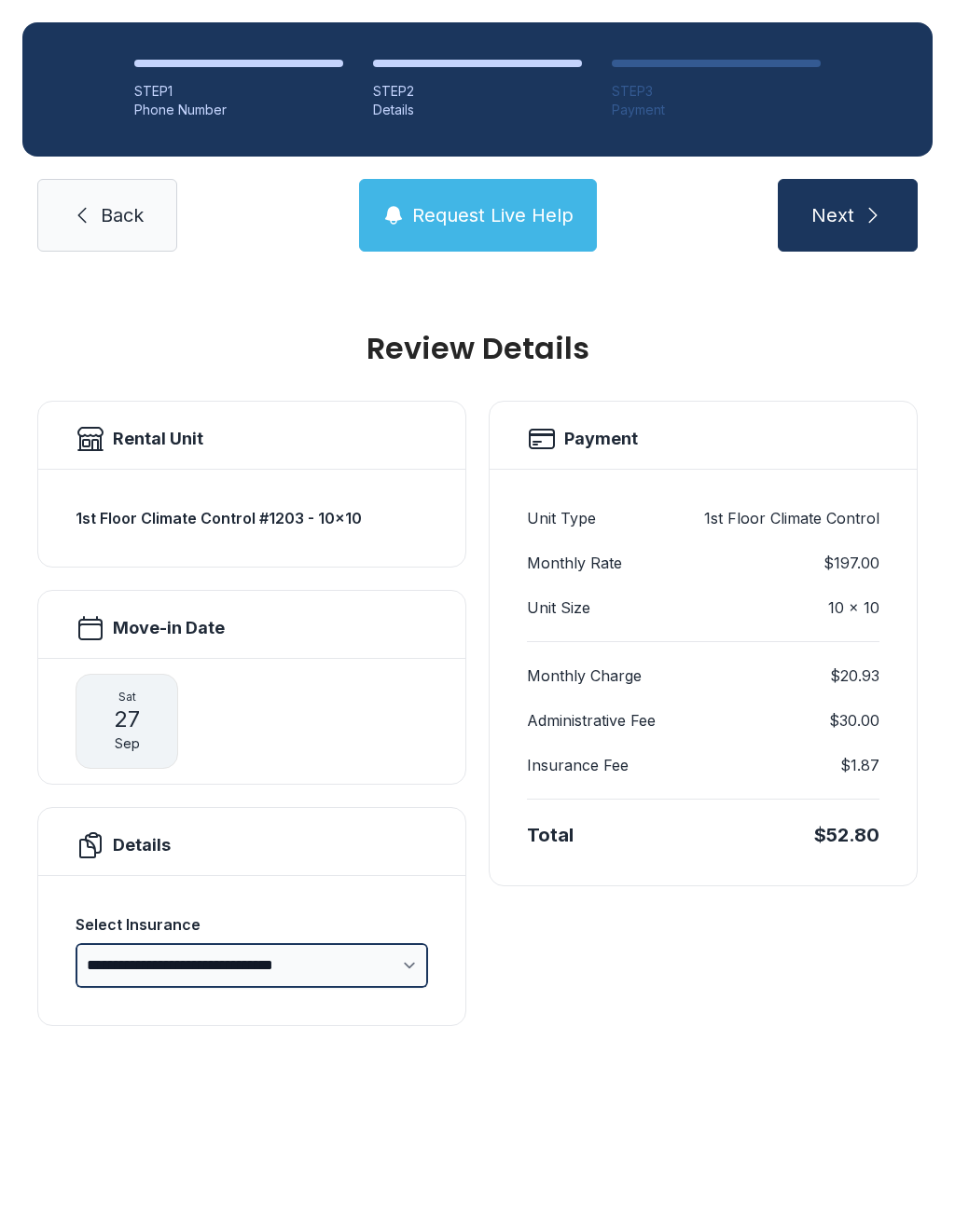
click at [391, 964] on select "**********" at bounding box center [252, 966] width 353 height 45
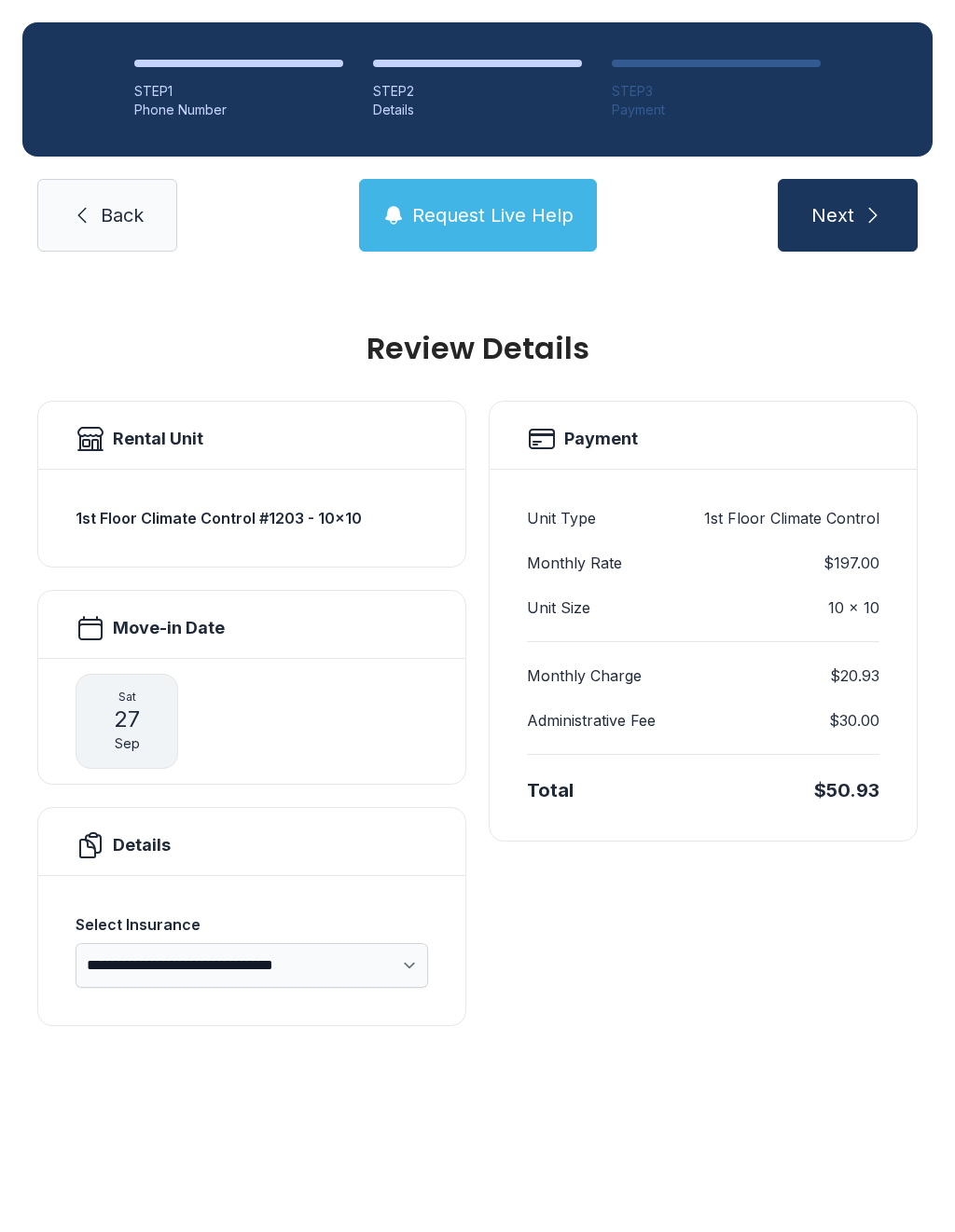
select select "****"
click at [853, 234] on button "Next" at bounding box center [847, 215] width 140 height 72
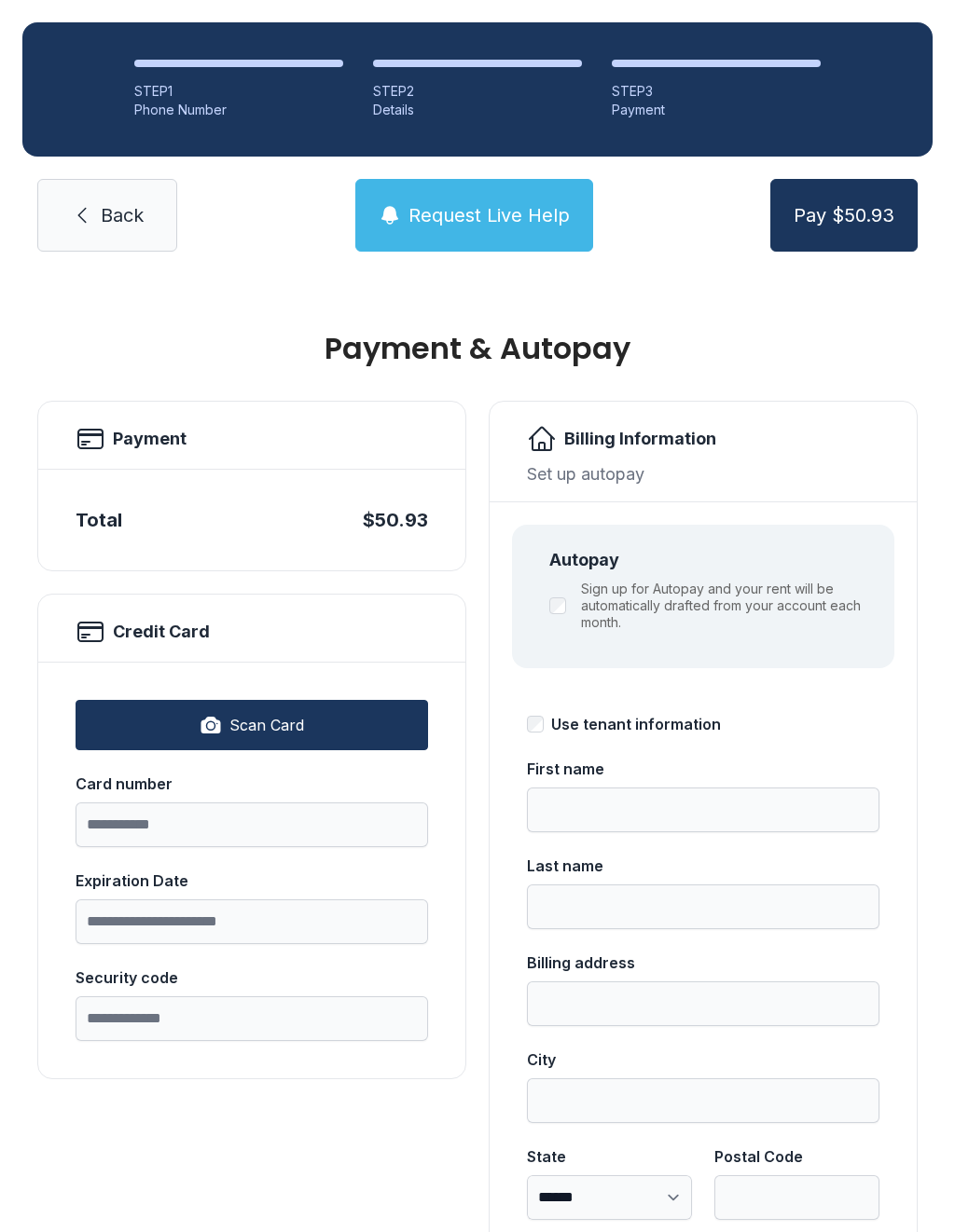
type input "********"
type input "******"
type input "**********"
select select "**"
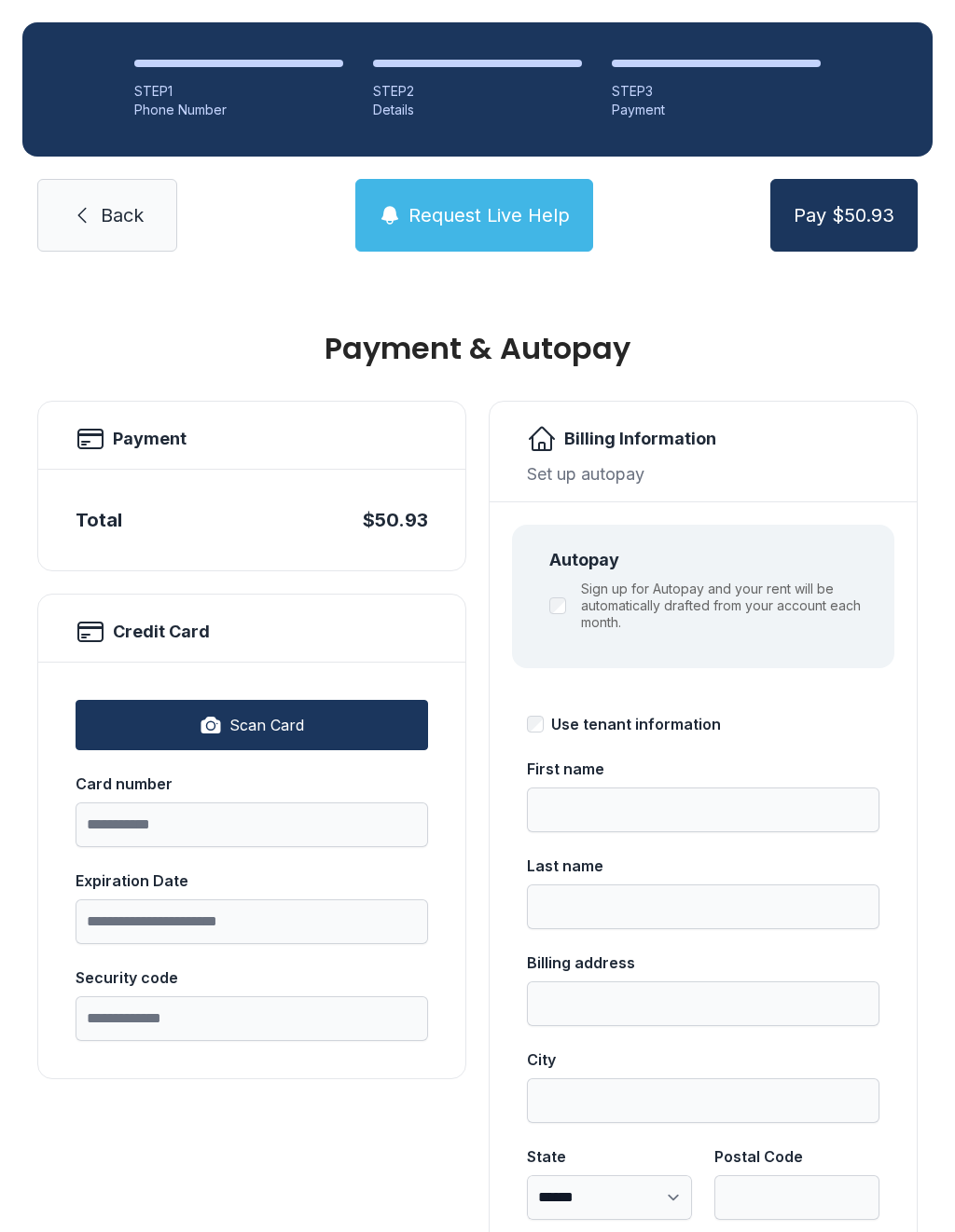
type input "*****"
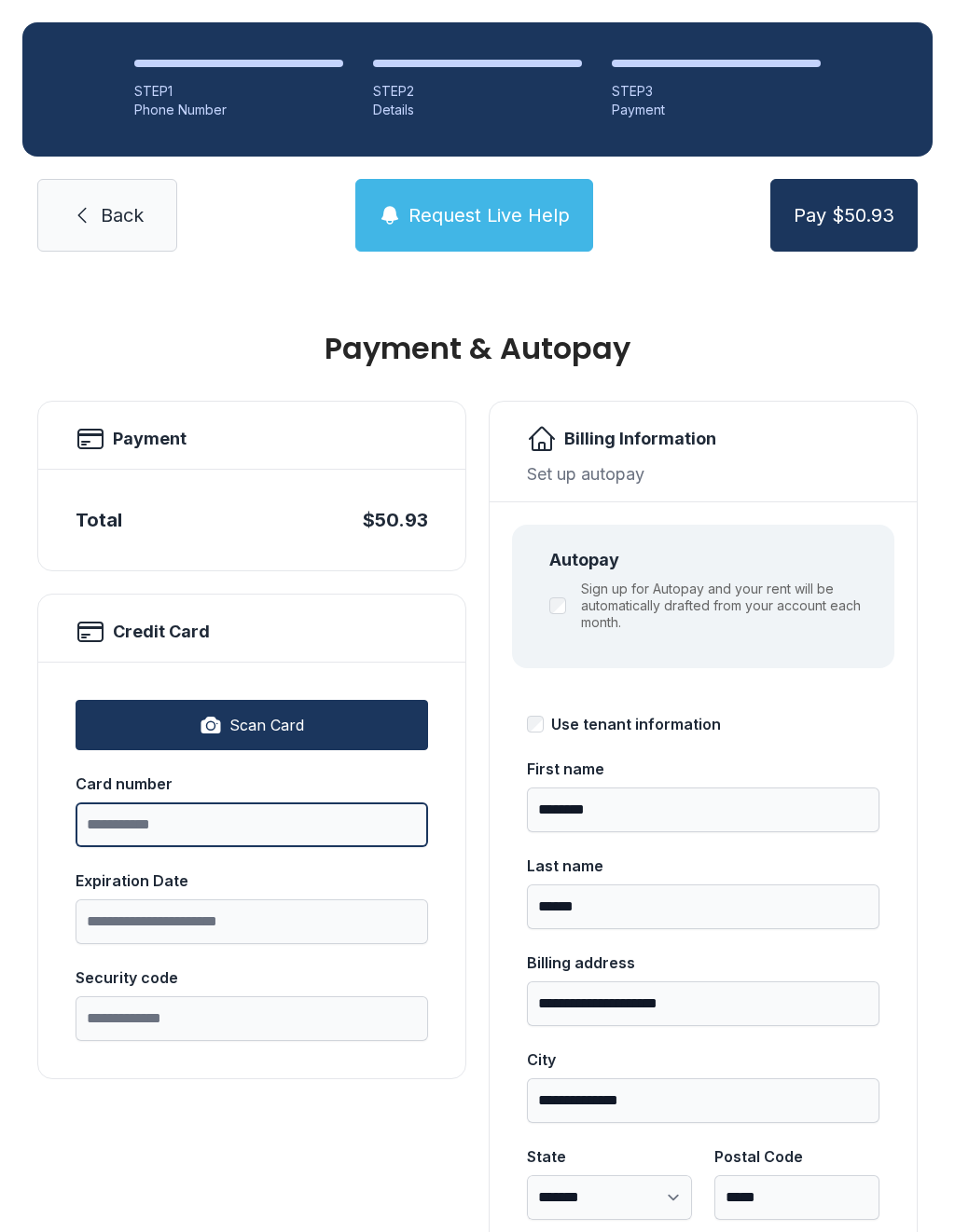
click at [168, 835] on input "Card number" at bounding box center [252, 825] width 353 height 45
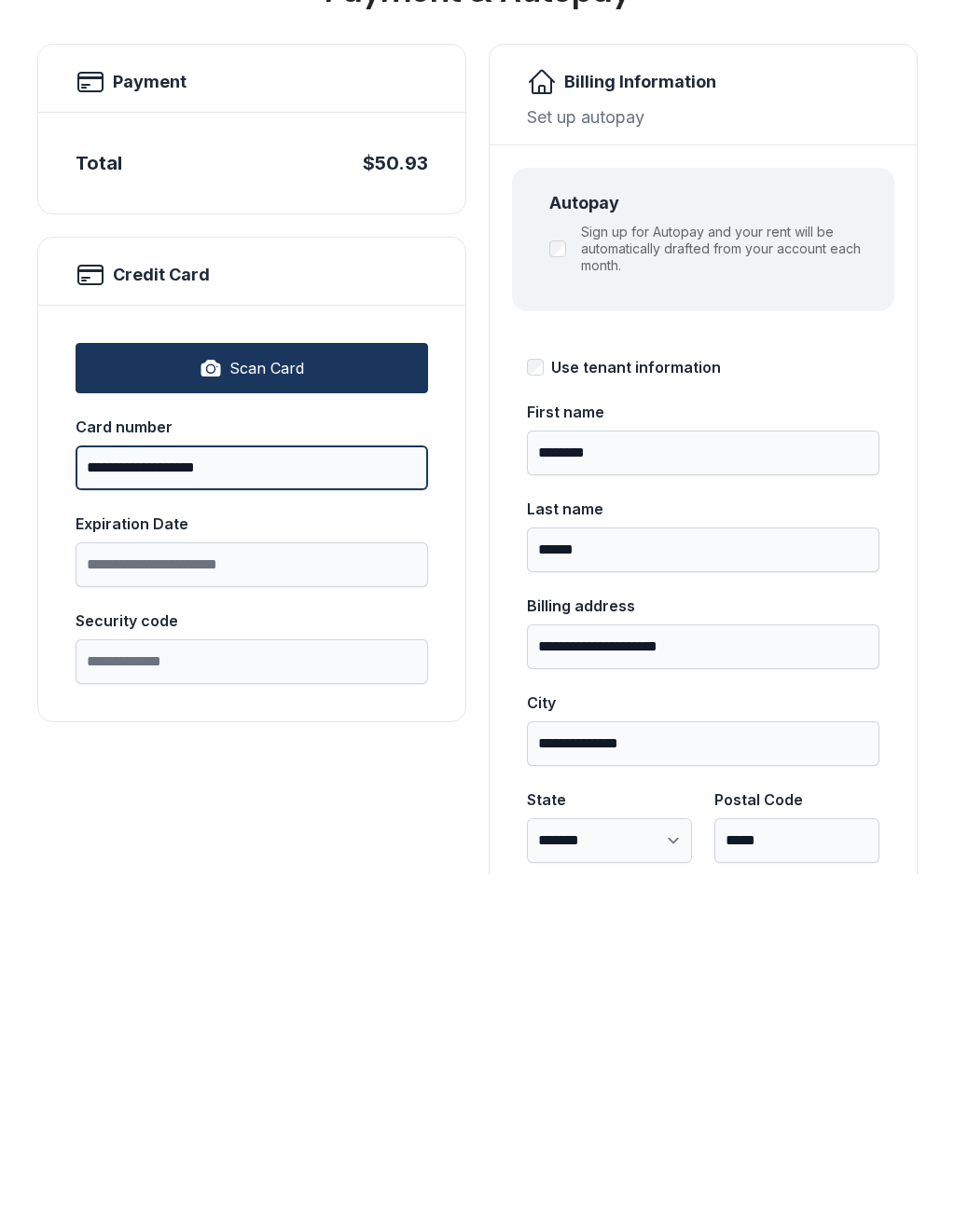
type input "**********"
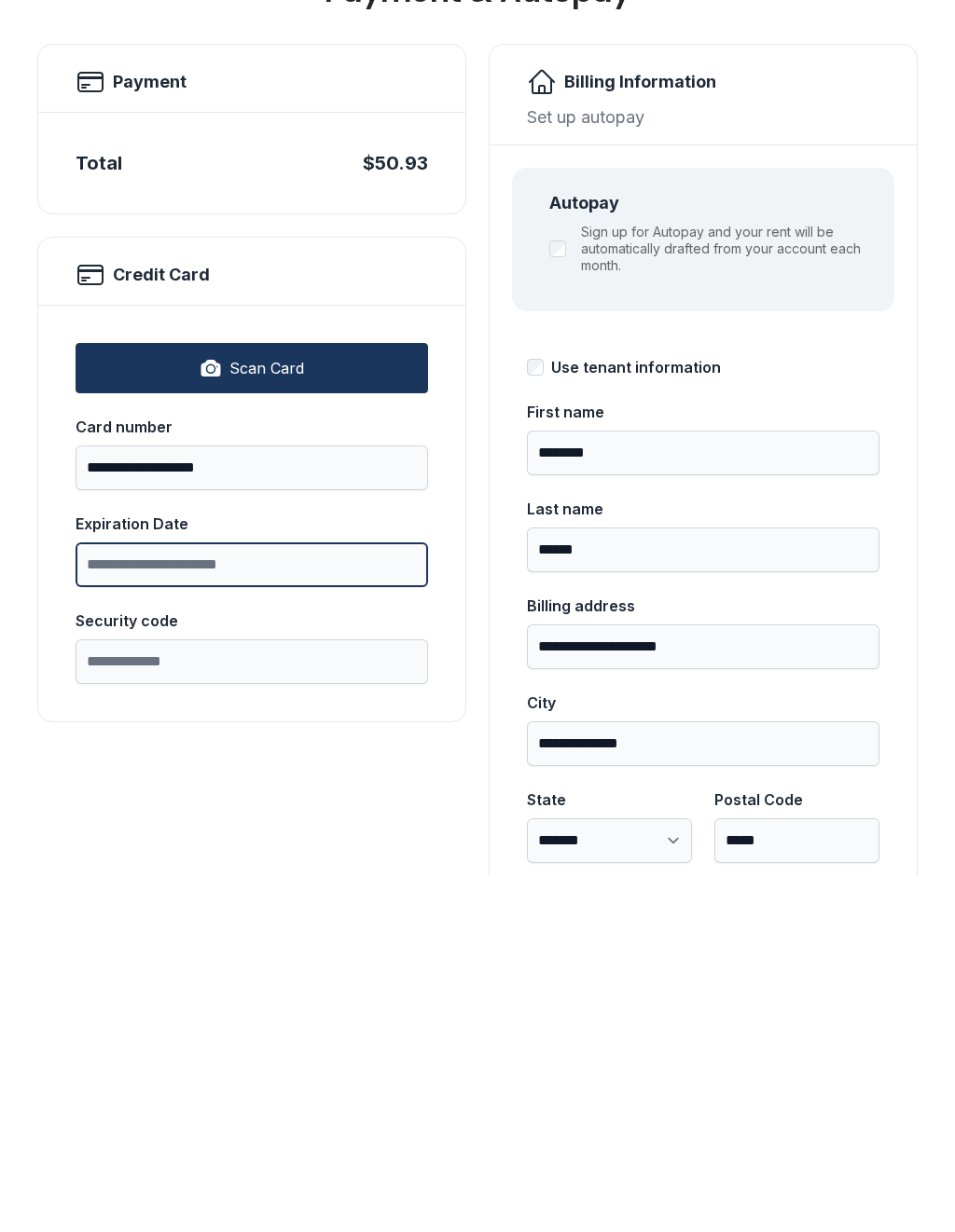
click at [166, 899] on input "Expiration Date" at bounding box center [252, 922] width 353 height 45
type input "*****"
click at [195, 996] on input "Security code" at bounding box center [252, 1019] width 353 height 45
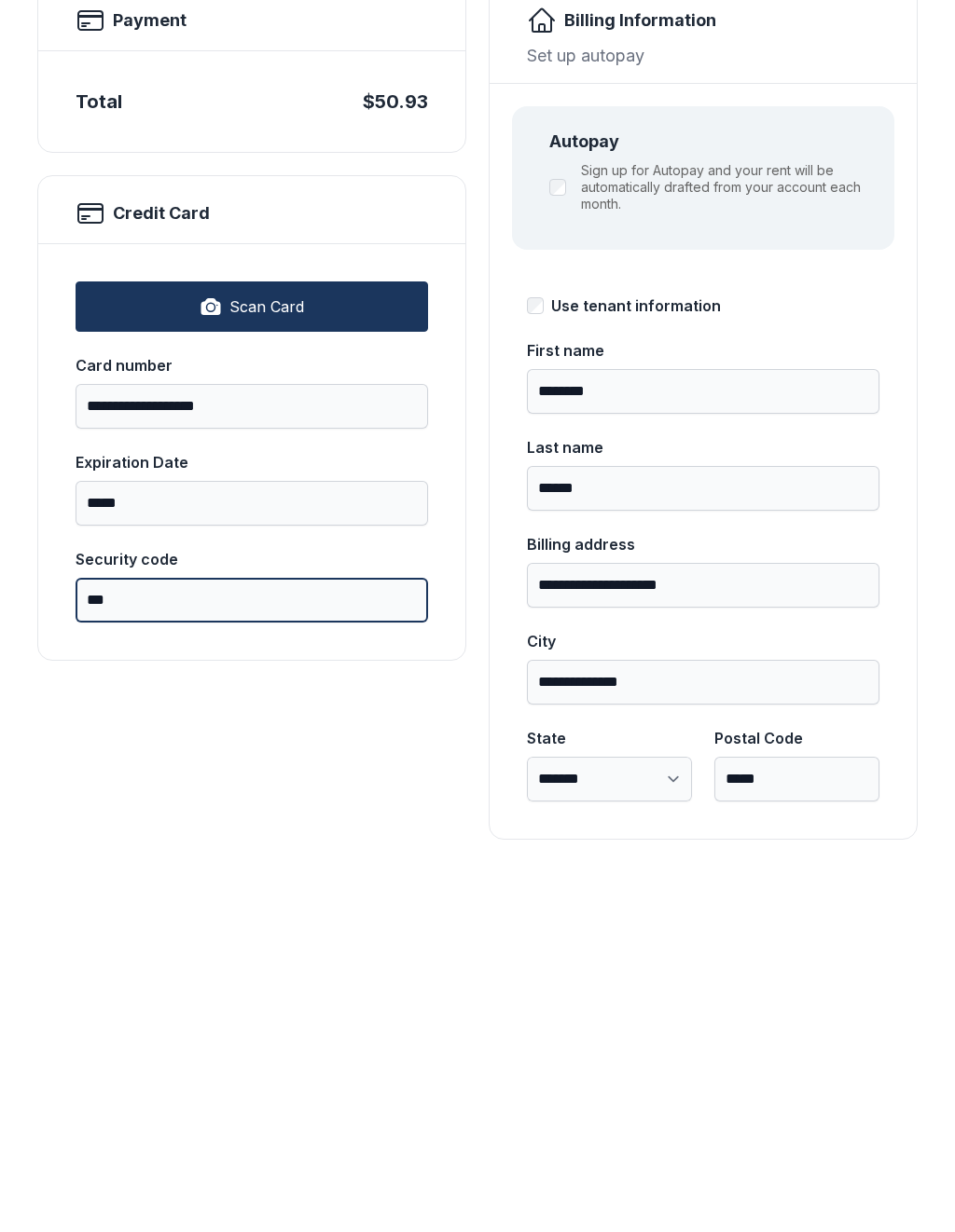
scroll to position [60, 0]
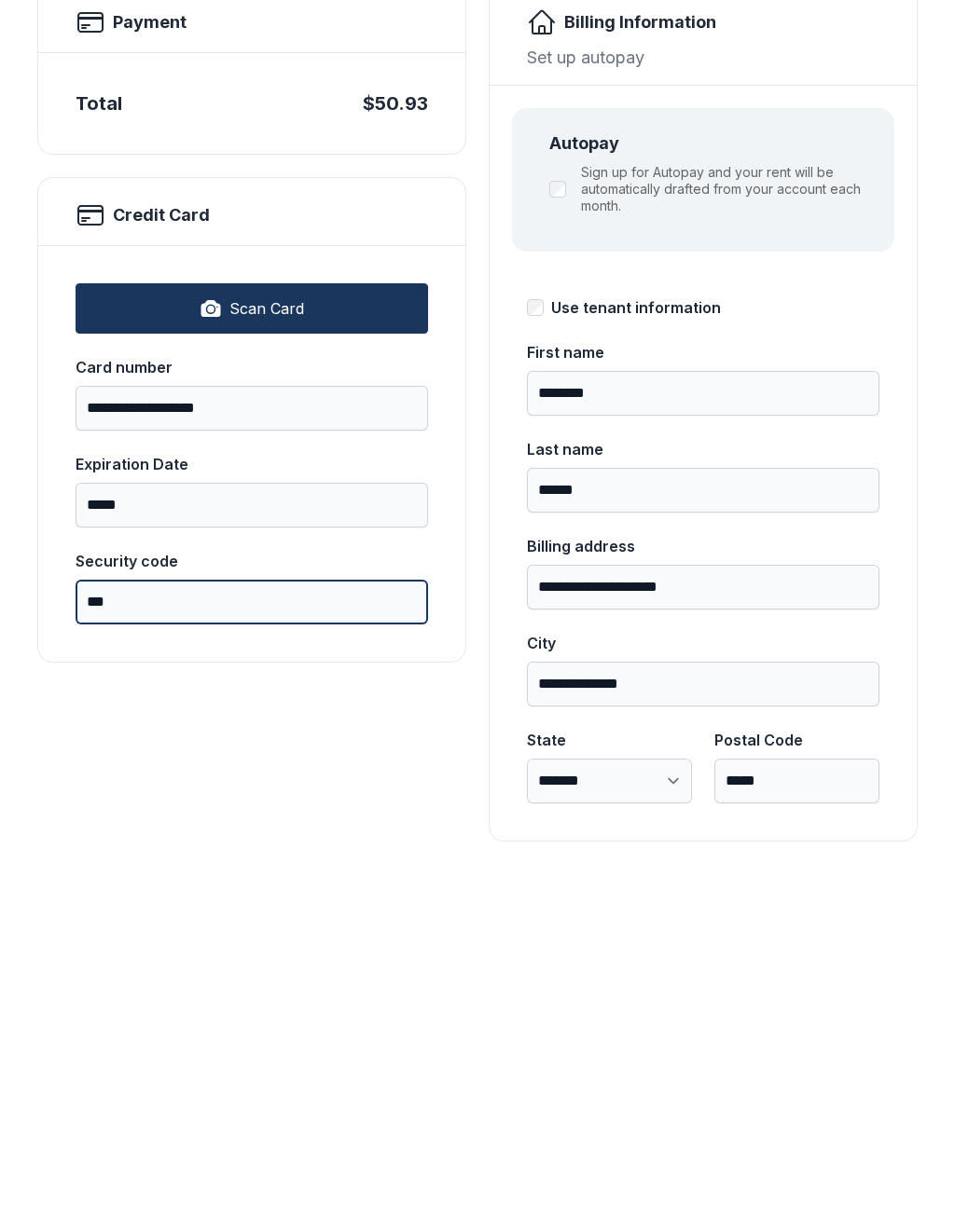
type input "***"
click at [843, 179] on button "Pay $50.93" at bounding box center [843, 215] width 147 height 72
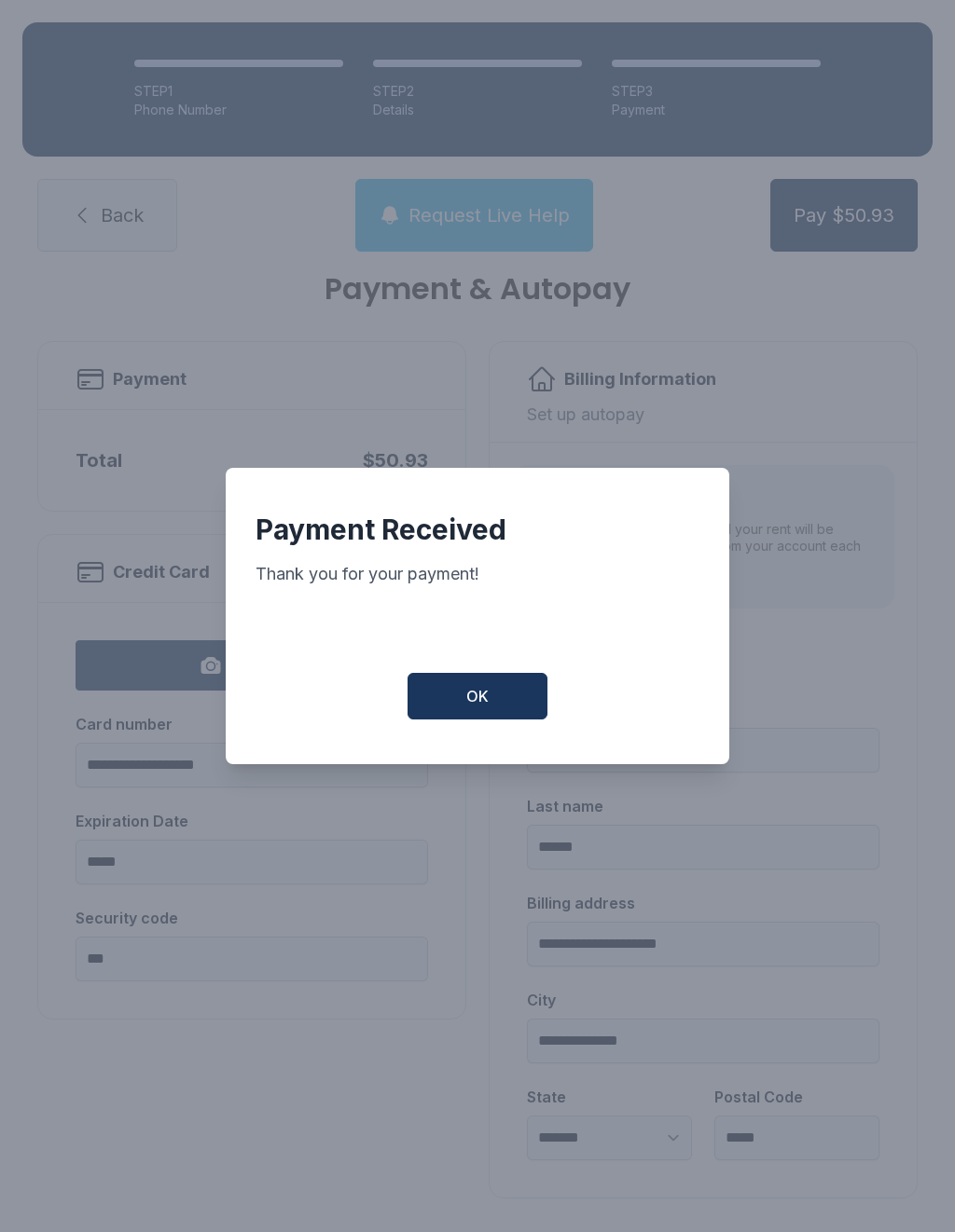
click at [466, 704] on span "OK" at bounding box center [477, 695] width 23 height 23
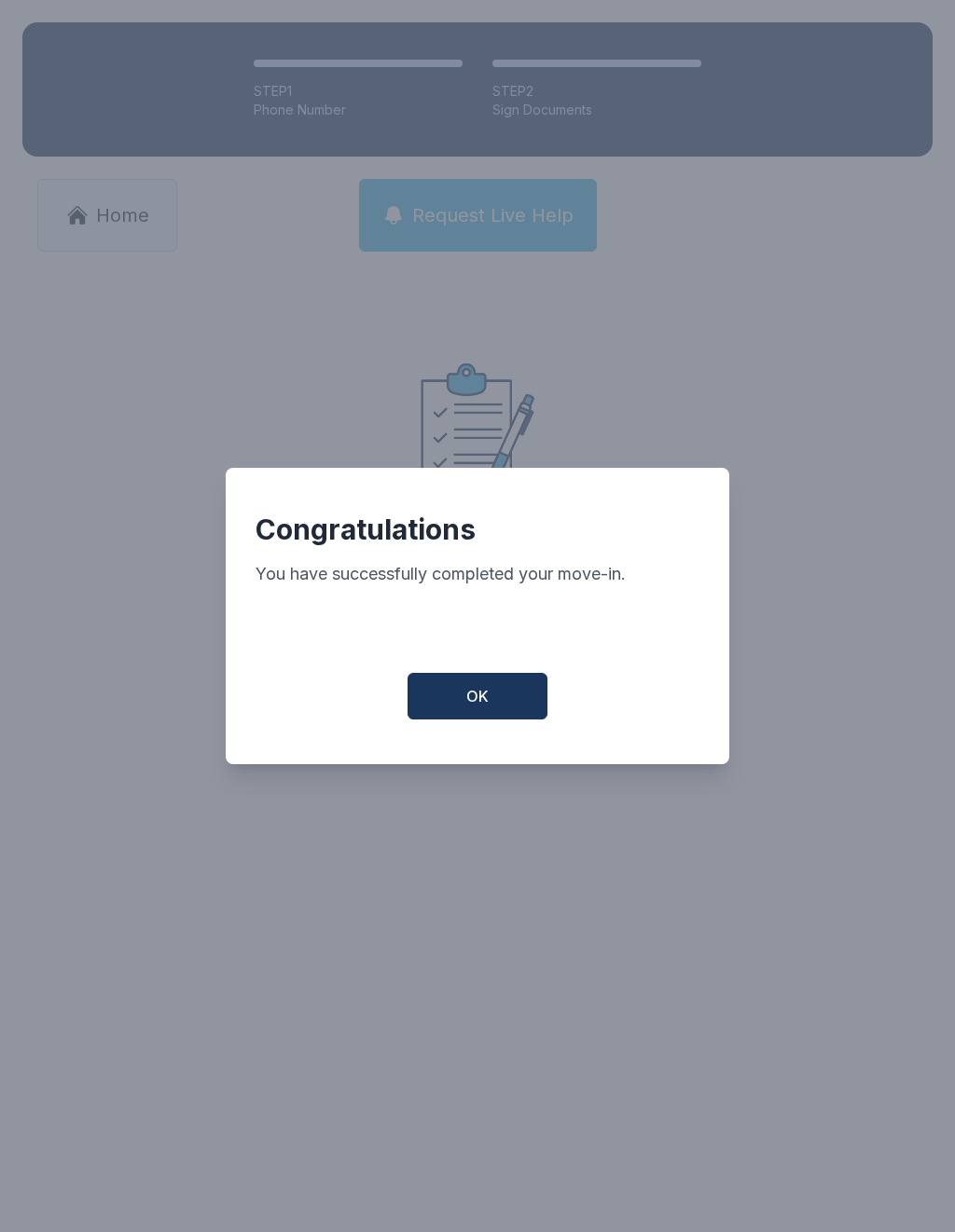
click at [482, 707] on span "OK" at bounding box center [477, 695] width 23 height 23
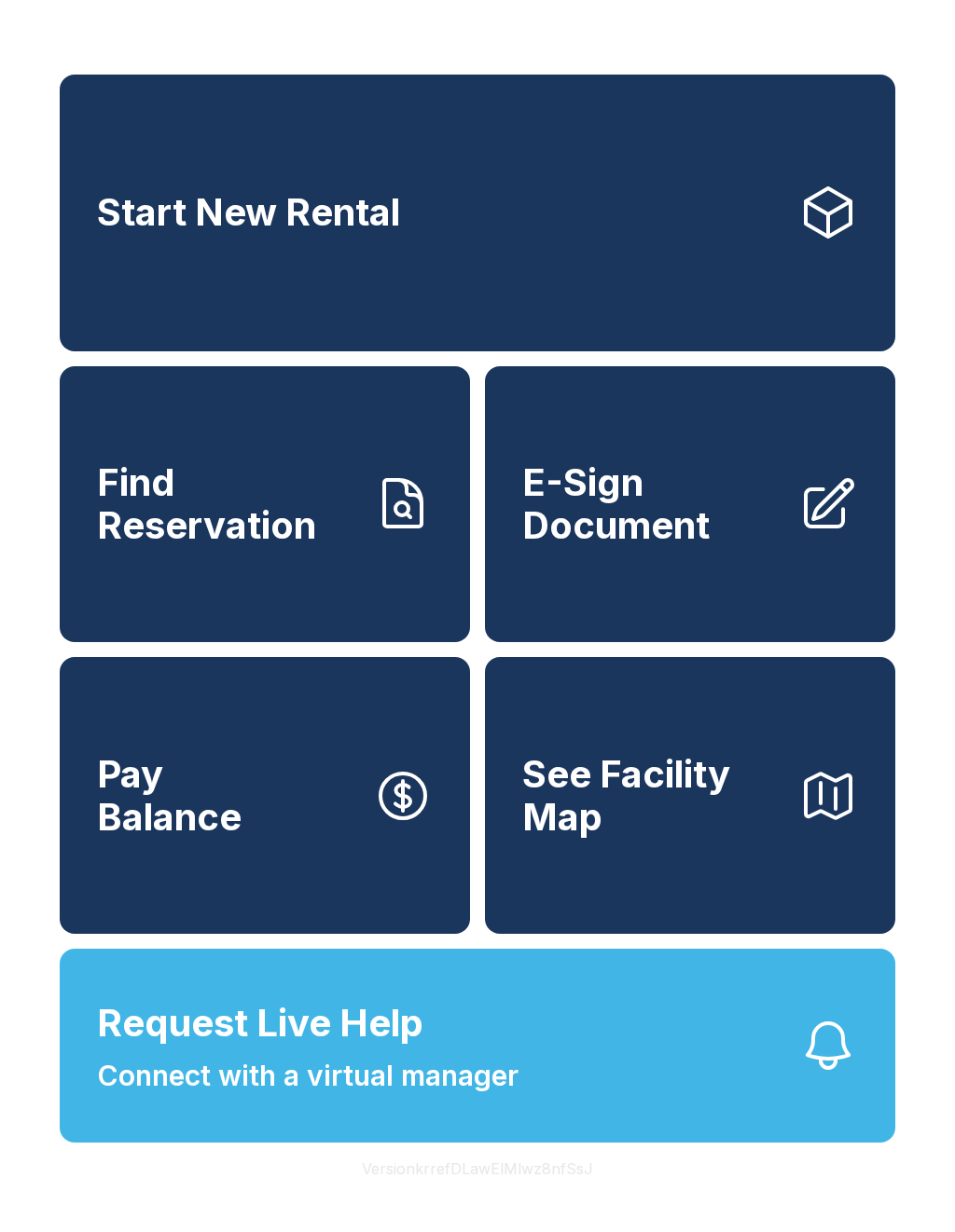
click at [335, 496] on span "Find Reservation" at bounding box center [227, 503] width 261 height 85
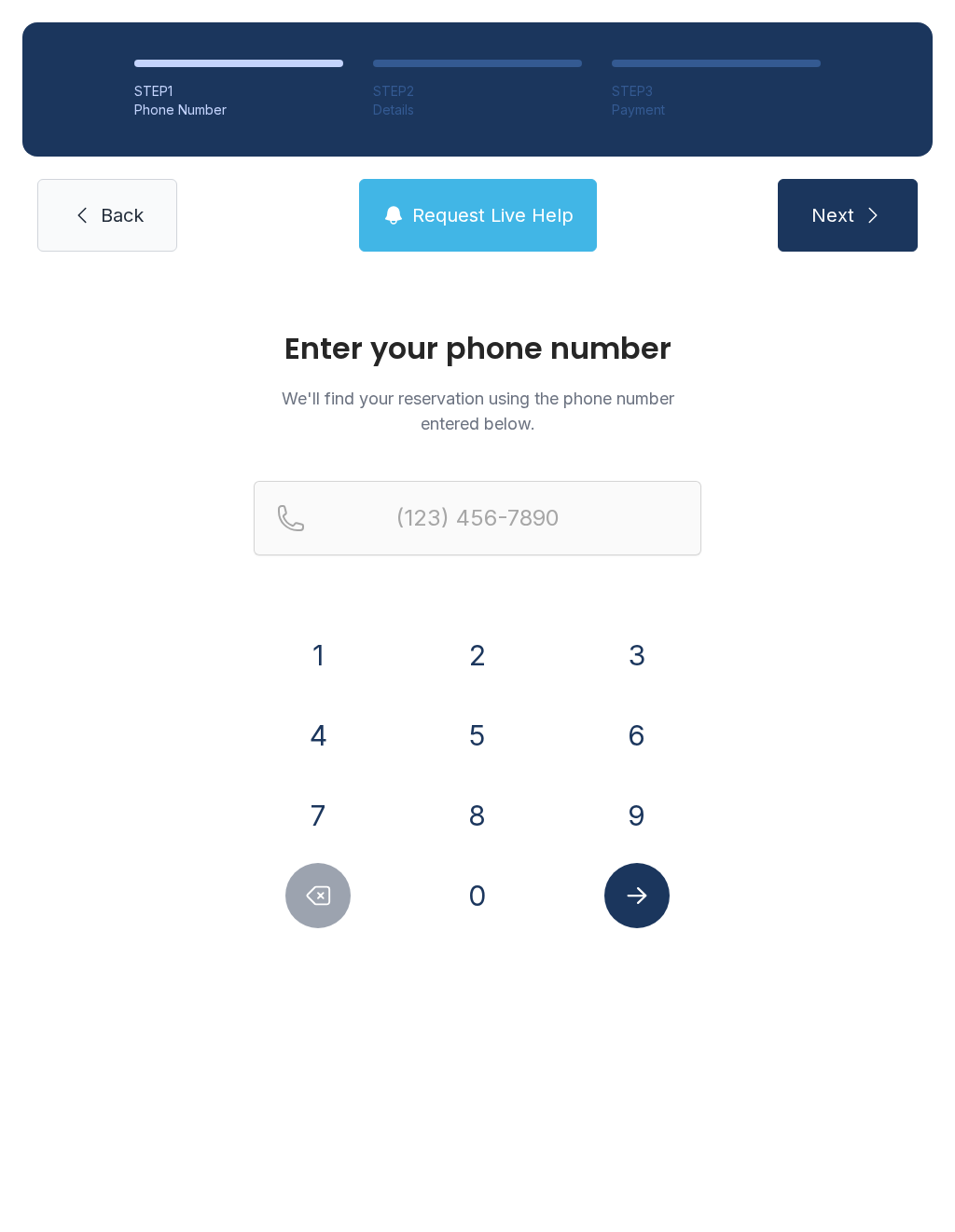
click at [645, 839] on button "9" at bounding box center [637, 815] width 66 height 66
click at [322, 765] on button "4" at bounding box center [317, 735] width 66 height 66
click at [323, 649] on button "1" at bounding box center [317, 655] width 66 height 66
click at [646, 752] on button "6" at bounding box center [637, 735] width 66 height 66
click at [467, 658] on button "2" at bounding box center [477, 655] width 66 height 66
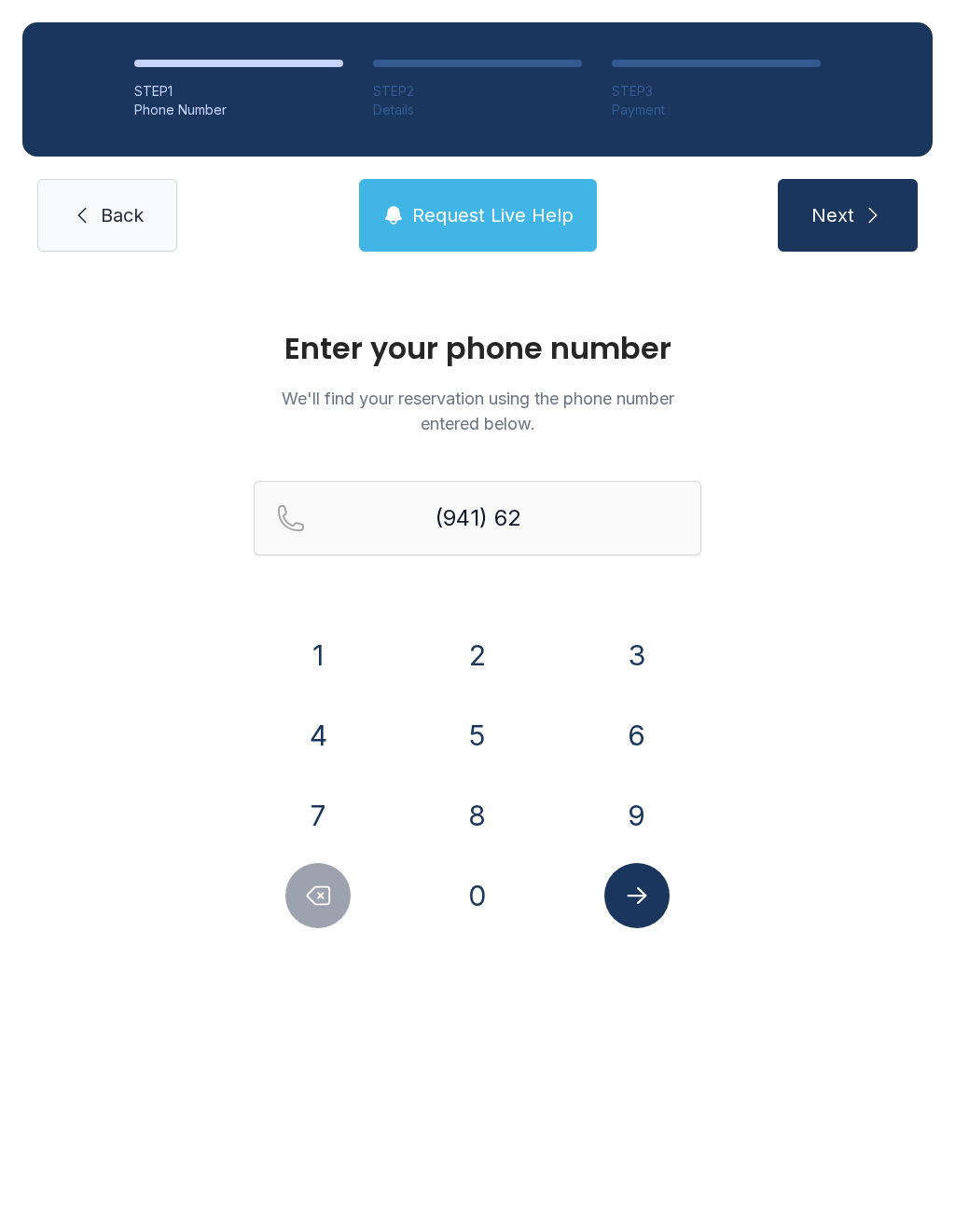
click at [652, 647] on button "3" at bounding box center [637, 655] width 66 height 66
click at [454, 656] on button "2" at bounding box center [477, 655] width 66 height 66
click at [657, 632] on button "3" at bounding box center [637, 655] width 66 height 66
click at [640, 808] on button "9" at bounding box center [637, 815] width 66 height 66
click at [498, 909] on button "0" at bounding box center [477, 895] width 66 height 66
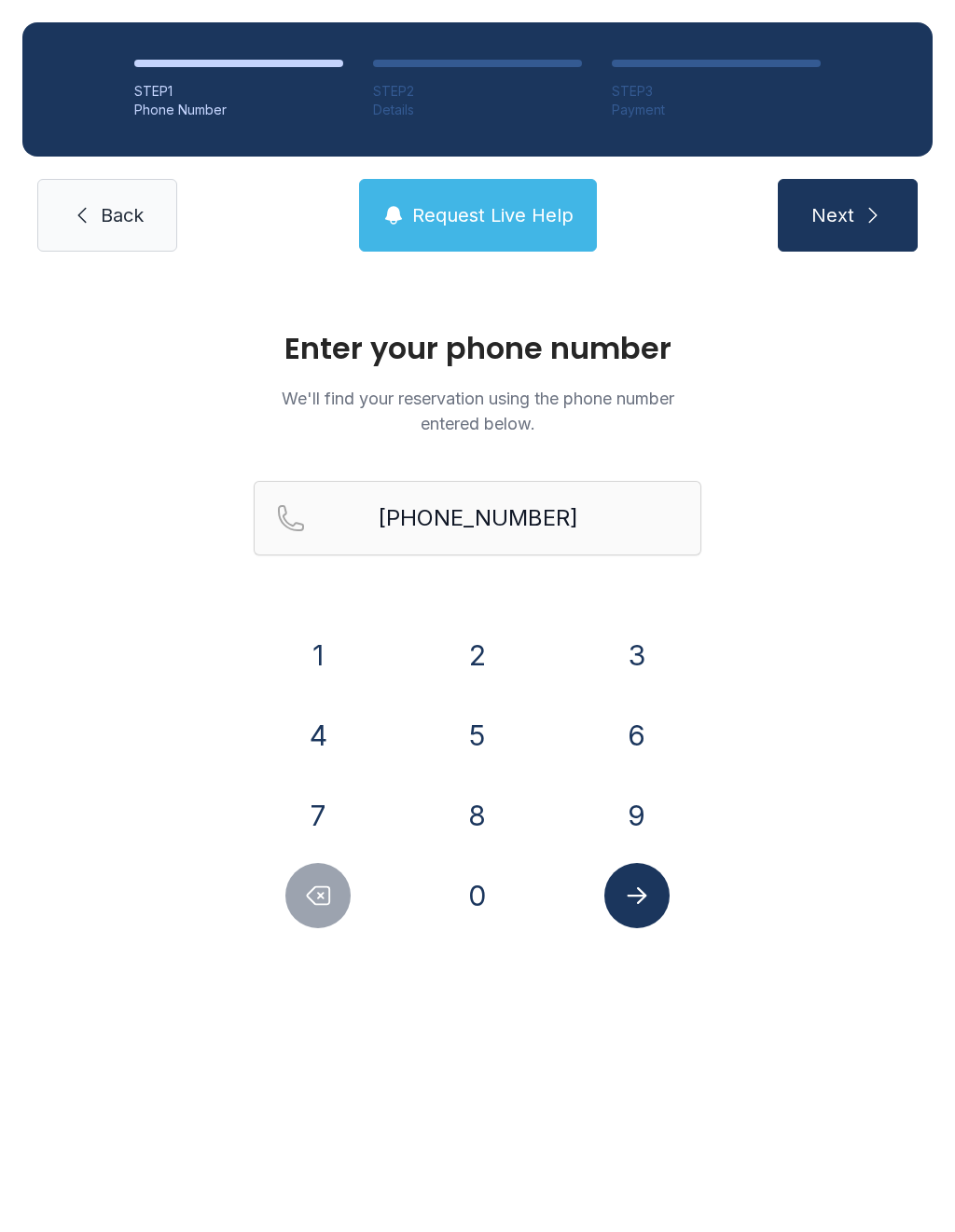
click at [661, 915] on button "Submit lookup form" at bounding box center [637, 895] width 66 height 66
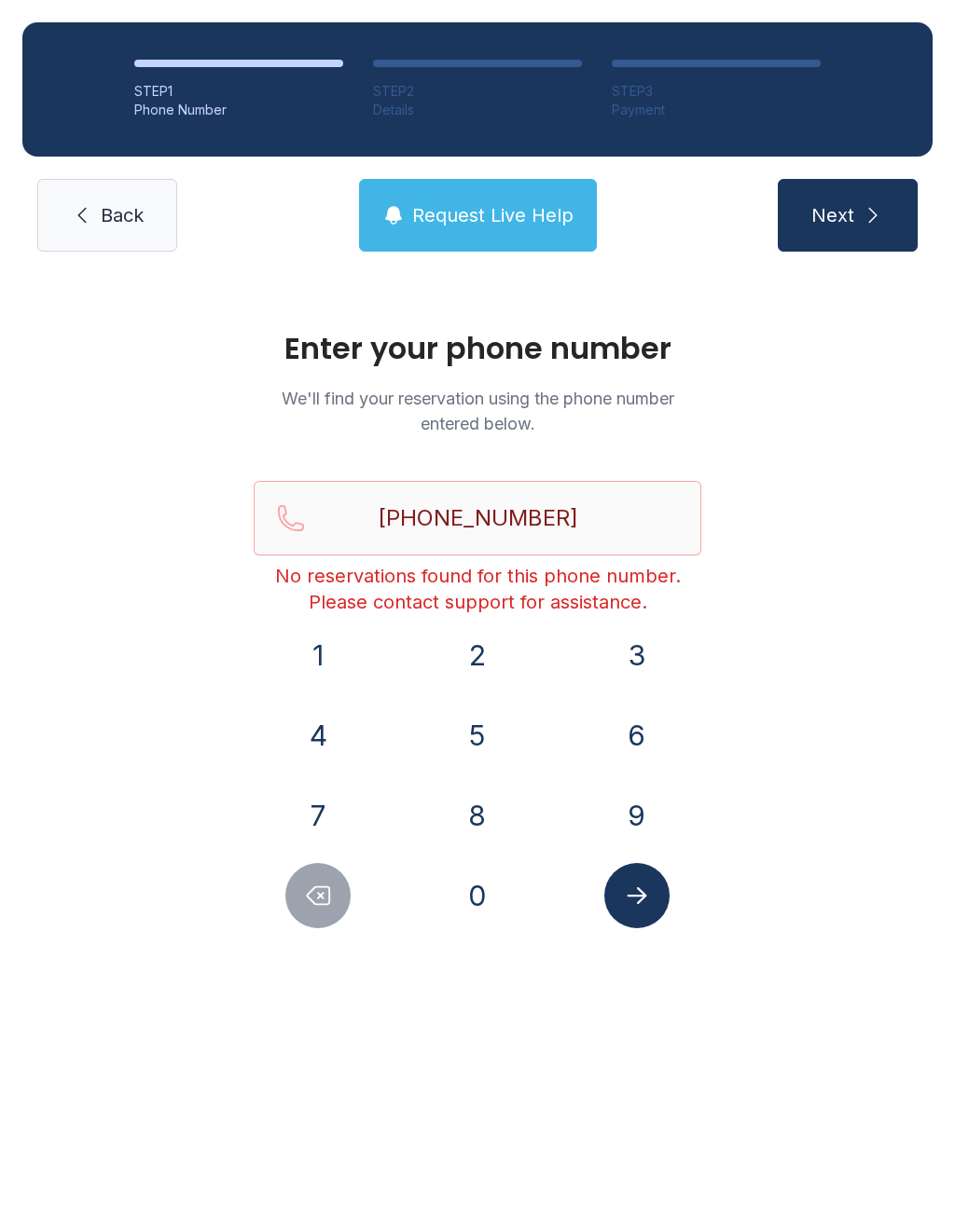
click at [325, 949] on div "Enter your phone number We'll find your reservation using the phone number ente…" at bounding box center [477, 639] width 955 height 729
click at [313, 924] on button "Delete number" at bounding box center [317, 895] width 66 height 66
click at [312, 923] on button "Delete number" at bounding box center [317, 895] width 66 height 66
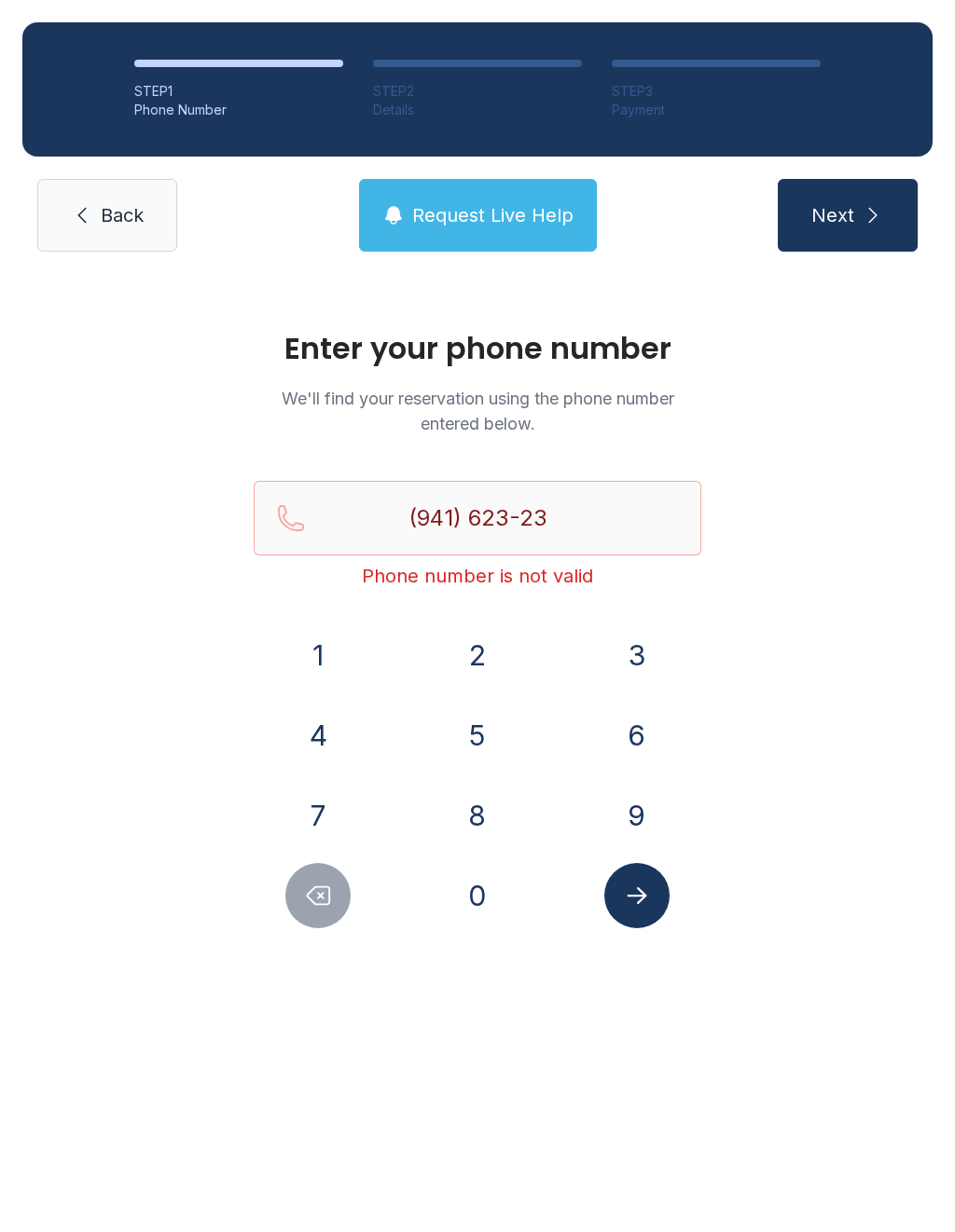
click at [315, 898] on icon "Delete number" at bounding box center [317, 895] width 28 height 28
click at [315, 897] on icon "Delete number" at bounding box center [317, 895] width 28 height 28
click at [319, 888] on icon "Delete number" at bounding box center [317, 895] width 28 height 28
click at [318, 888] on icon "Delete number" at bounding box center [317, 895] width 28 height 28
click at [326, 884] on icon "Delete number" at bounding box center [317, 895] width 28 height 28
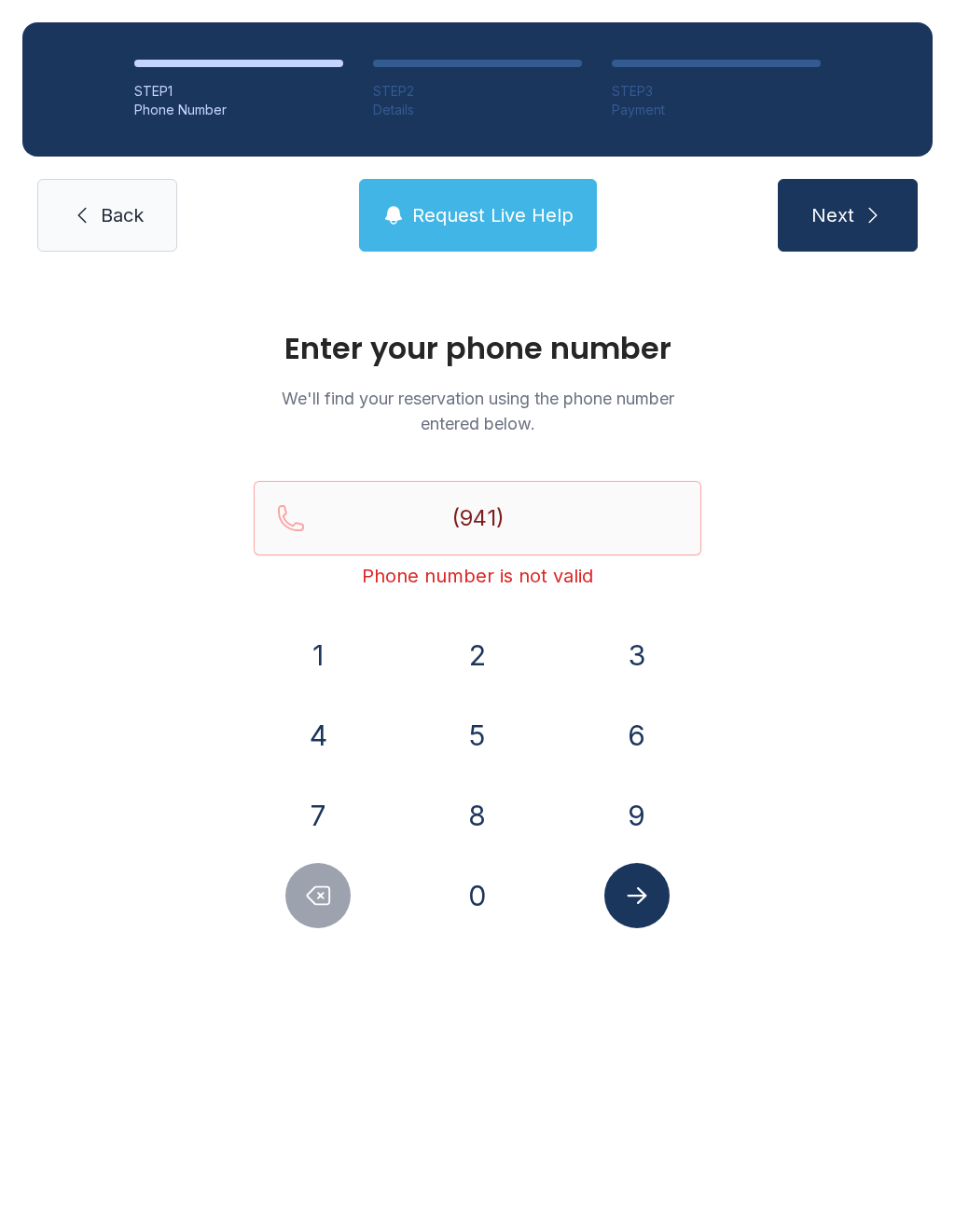
click at [326, 883] on icon "Delete number" at bounding box center [317, 895] width 28 height 28
click at [327, 899] on icon "Delete number" at bounding box center [317, 895] width 28 height 28
type input "(9"
click at [327, 898] on icon "Delete number" at bounding box center [317, 895] width 28 height 28
click at [334, 896] on button "Delete number" at bounding box center [317, 895] width 66 height 66
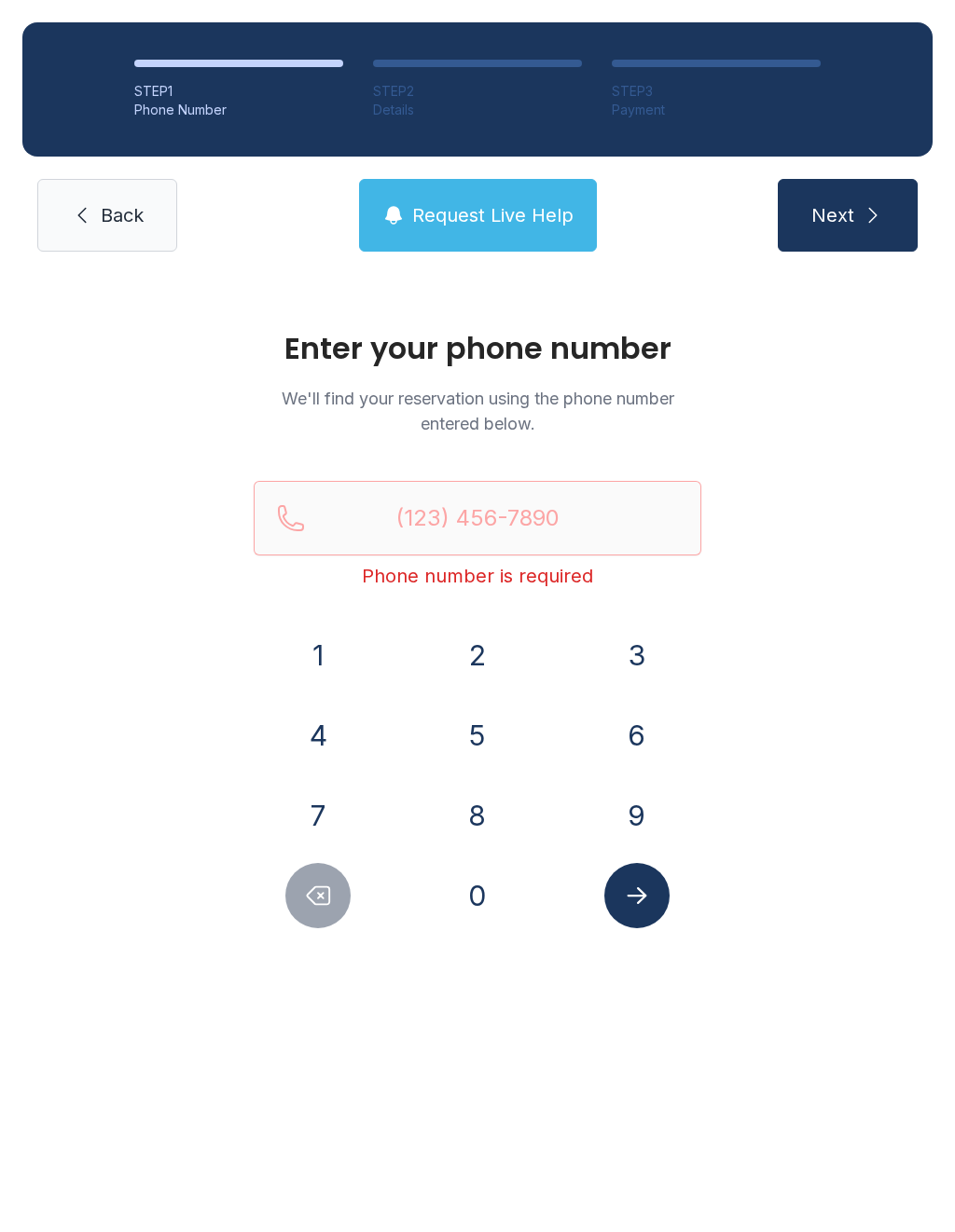
click at [334, 895] on button "Delete number" at bounding box center [317, 895] width 66 height 66
